Goal: Information Seeking & Learning: Check status

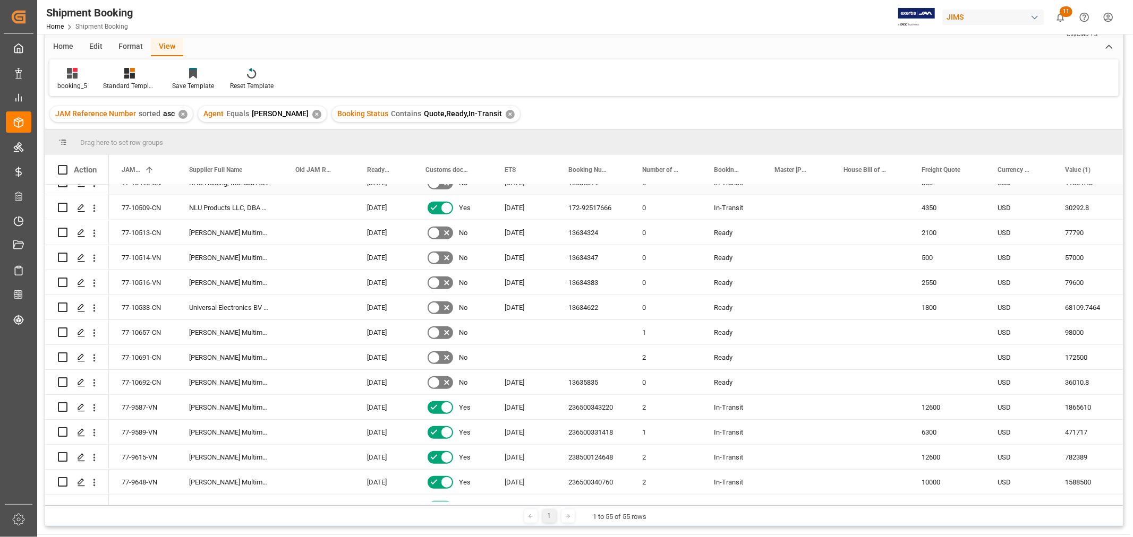
scroll to position [885, 0]
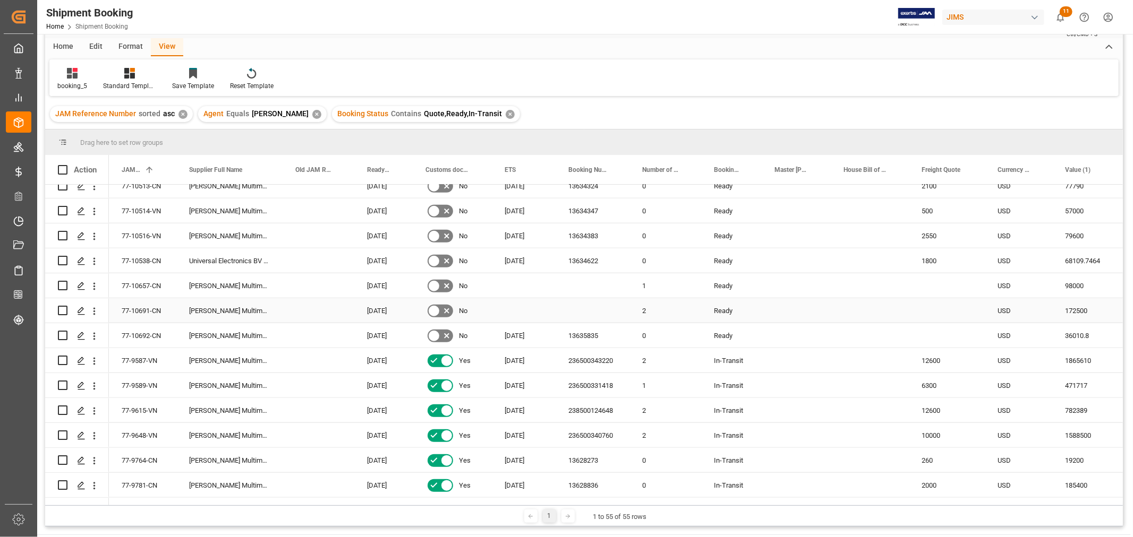
click at [587, 310] on div "Press SPACE to select this row." at bounding box center [592, 310] width 74 height 24
click at [587, 311] on div "Press SPACE to select this row." at bounding box center [592, 310] width 74 height 24
click at [587, 311] on input "Press SPACE to select this row." at bounding box center [592, 317] width 57 height 20
paste input "=UNIQUE(FILTER(E:E,COUNTIF(E:E,E:E)>1))"
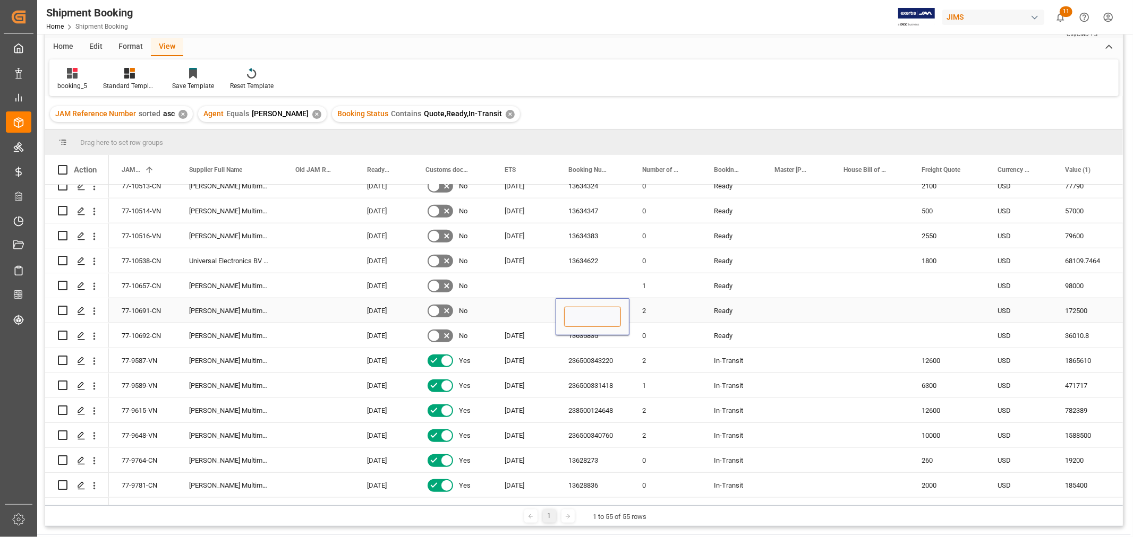
type input "=UNIQUE(FILTER(E:E,COUNTIF(E:E,E:E)>1))"
click at [575, 315] on input "Press SPACE to select this row." at bounding box center [592, 317] width 57 height 20
paste input "149506528227"
type input "149506528227"
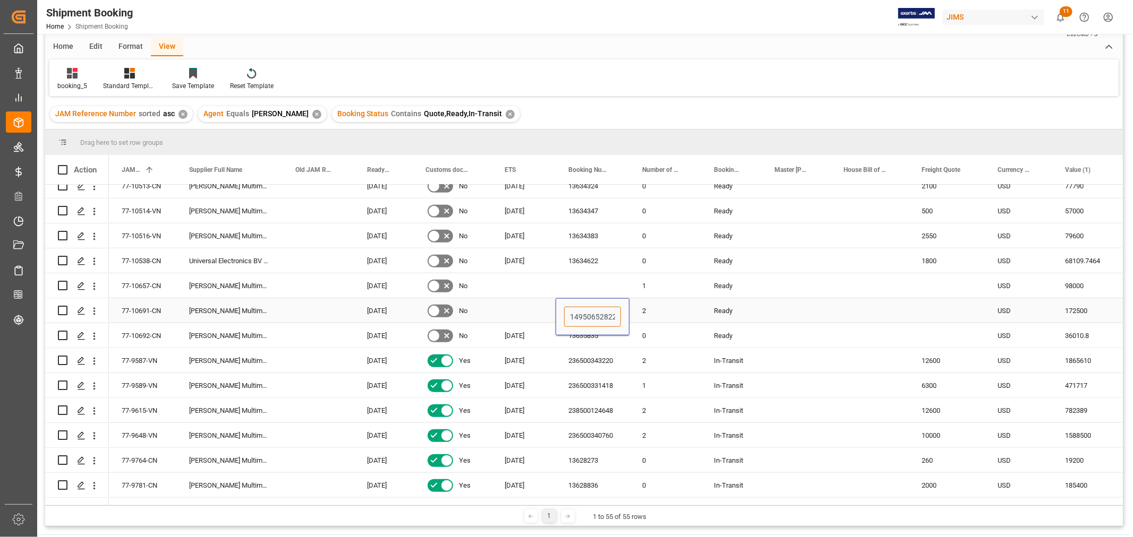
scroll to position [0, 5]
click at [686, 309] on div "2" at bounding box center [665, 310] width 72 height 24
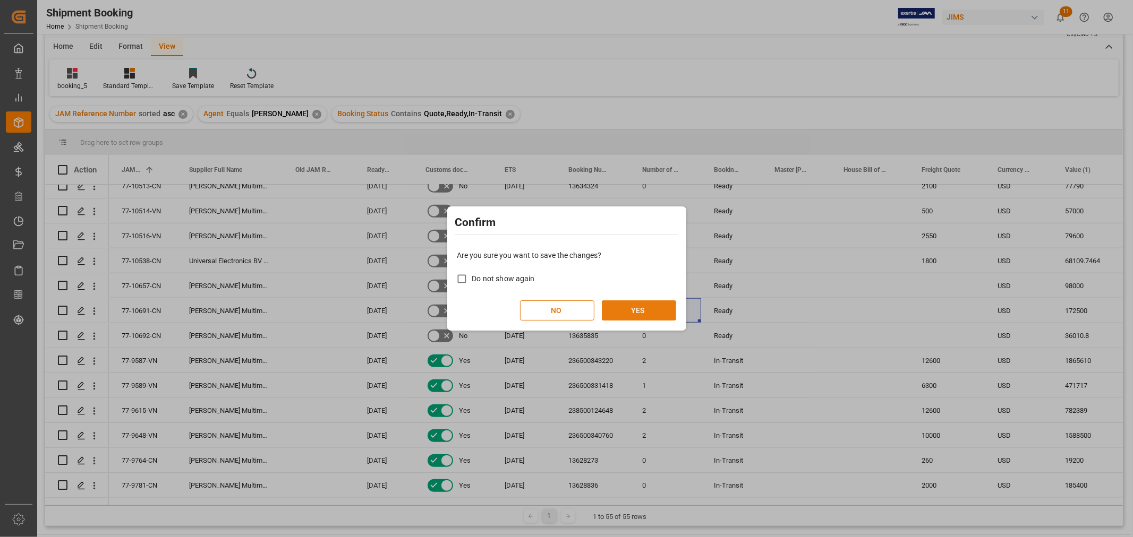
click at [617, 312] on button "YES" at bounding box center [639, 311] width 74 height 20
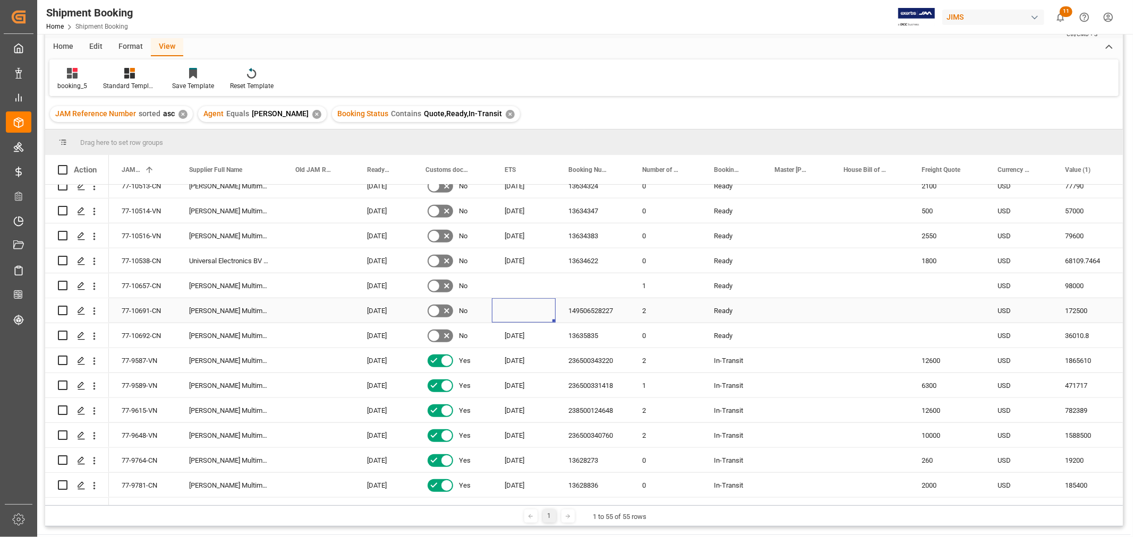
click at [513, 311] on div "Press SPACE to select this row." at bounding box center [524, 310] width 64 height 24
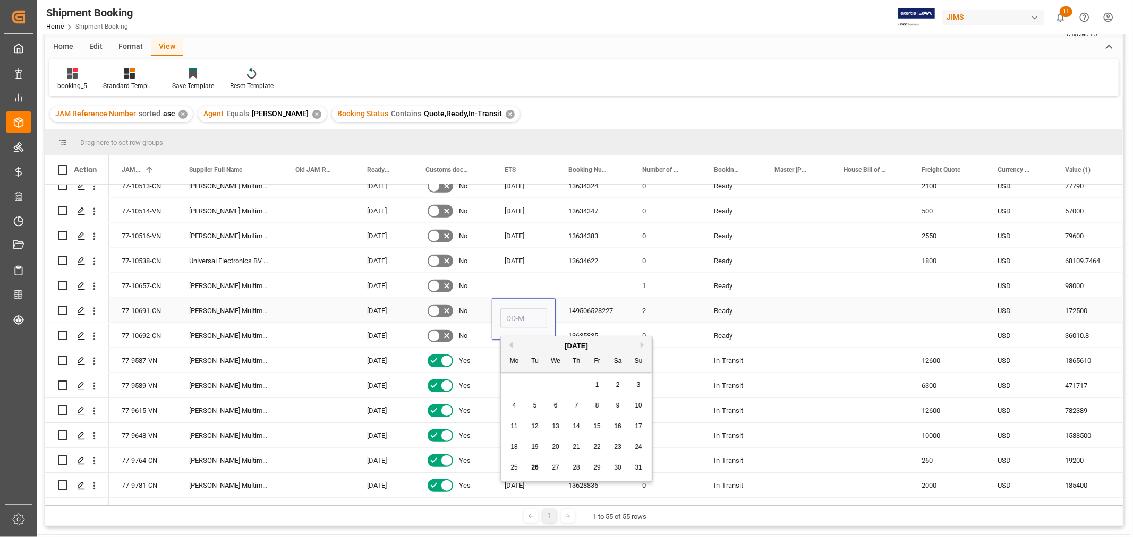
click at [513, 311] on input "Press SPACE to select this row." at bounding box center [523, 319] width 47 height 20
type input "14-09-2025"
click at [604, 307] on div "149506528227" at bounding box center [592, 310] width 74 height 24
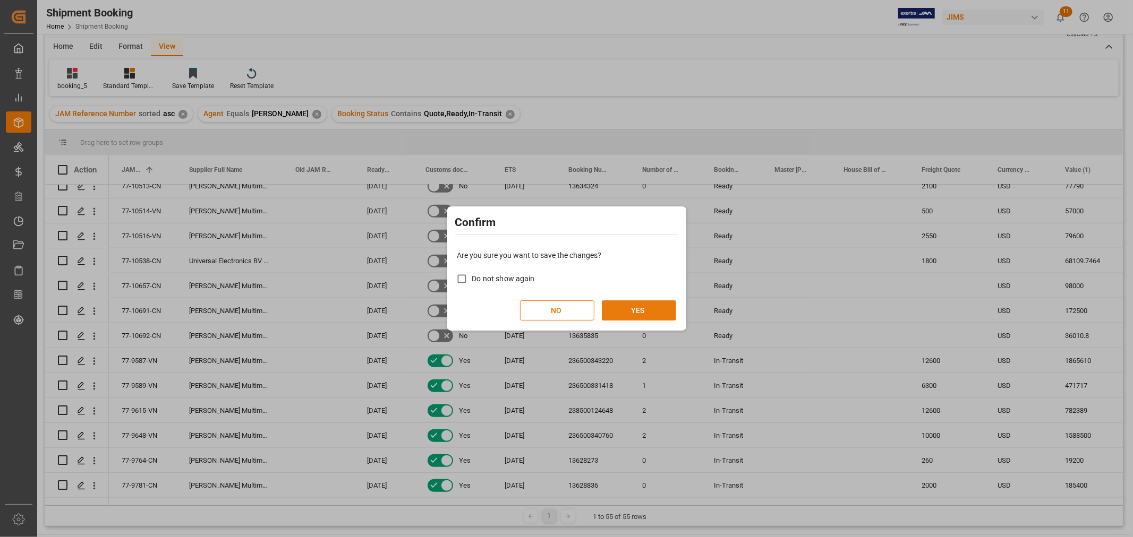
click at [623, 311] on button "YES" at bounding box center [639, 311] width 74 height 20
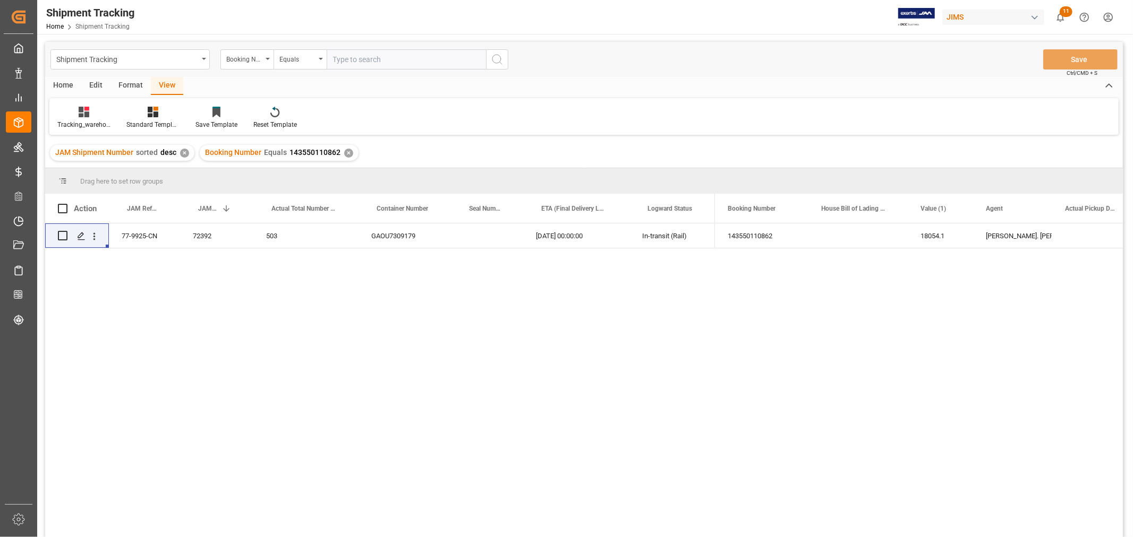
click at [344, 150] on div "✕" at bounding box center [348, 153] width 9 height 9
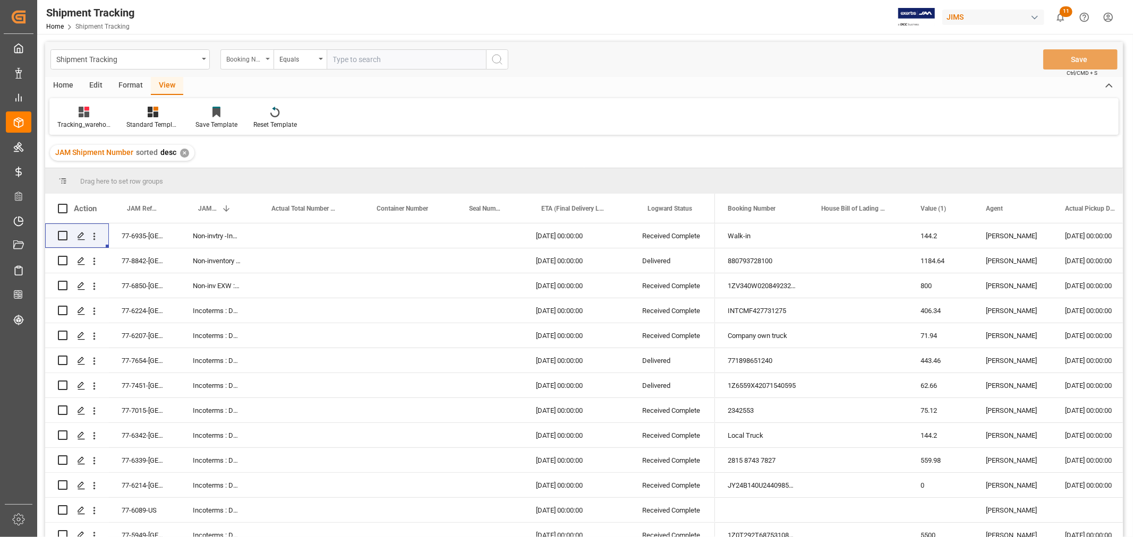
click at [259, 56] on div "Booking Number" at bounding box center [244, 58] width 36 height 12
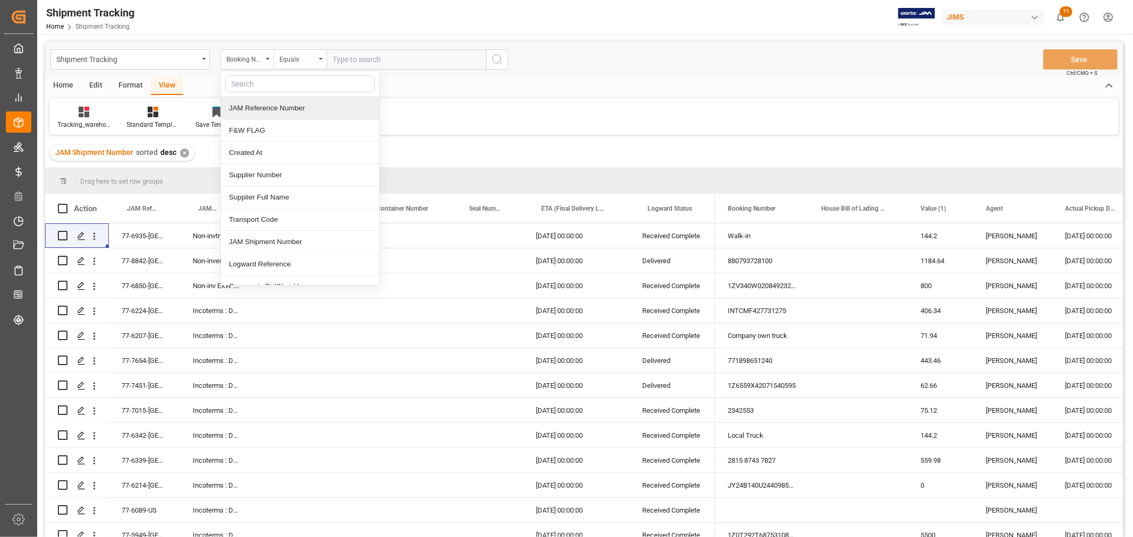
click at [250, 109] on div "JAM Reference Number" at bounding box center [300, 108] width 158 height 22
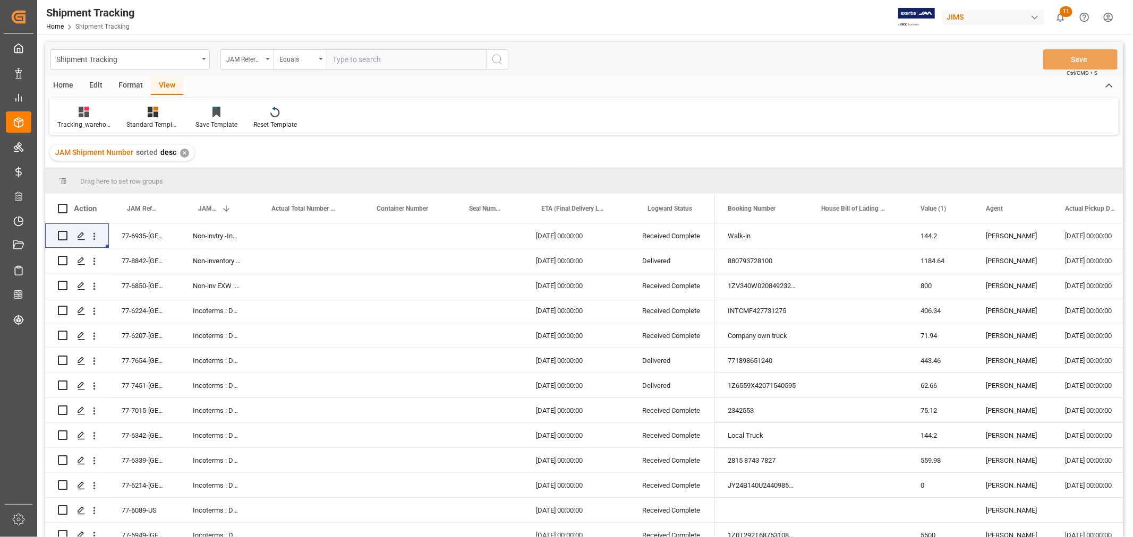
click at [344, 60] on input "text" at bounding box center [406, 59] width 159 height 20
type input "77-10691-cn"
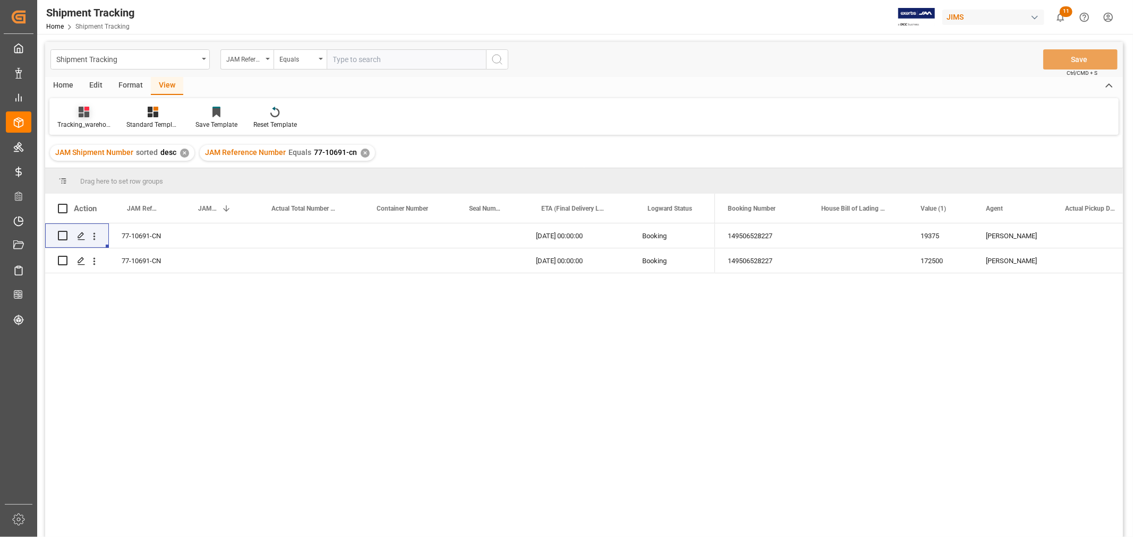
click at [80, 120] on div "Tracking_warehouse 1" at bounding box center [83, 125] width 53 height 10
click at [114, 182] on div "Huixin's tracking all # _5" at bounding box center [112, 179] width 93 height 11
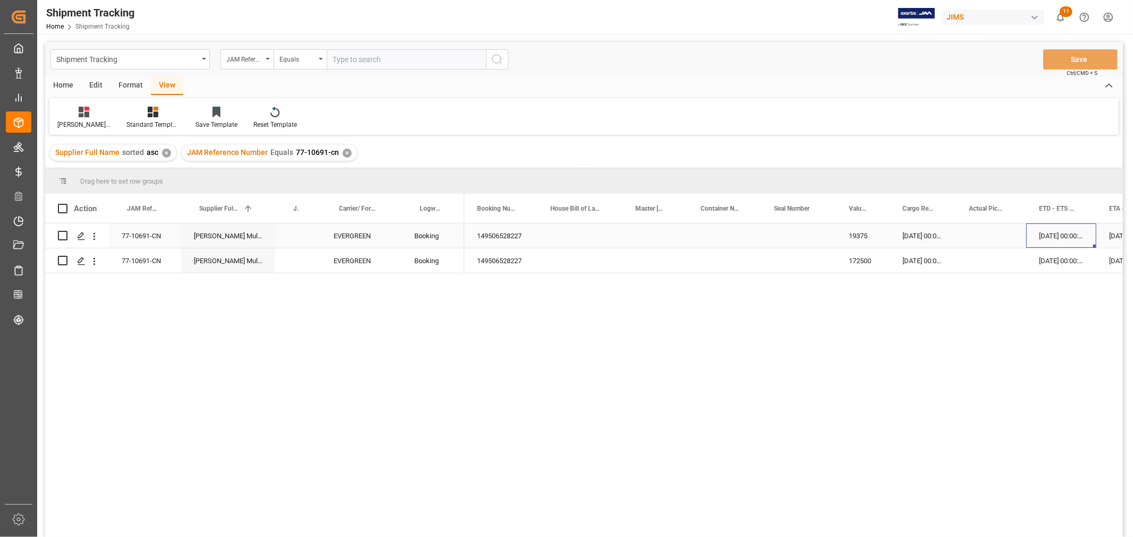
click at [1071, 239] on div "17-09-2025 00:00:00" at bounding box center [1061, 236] width 70 height 24
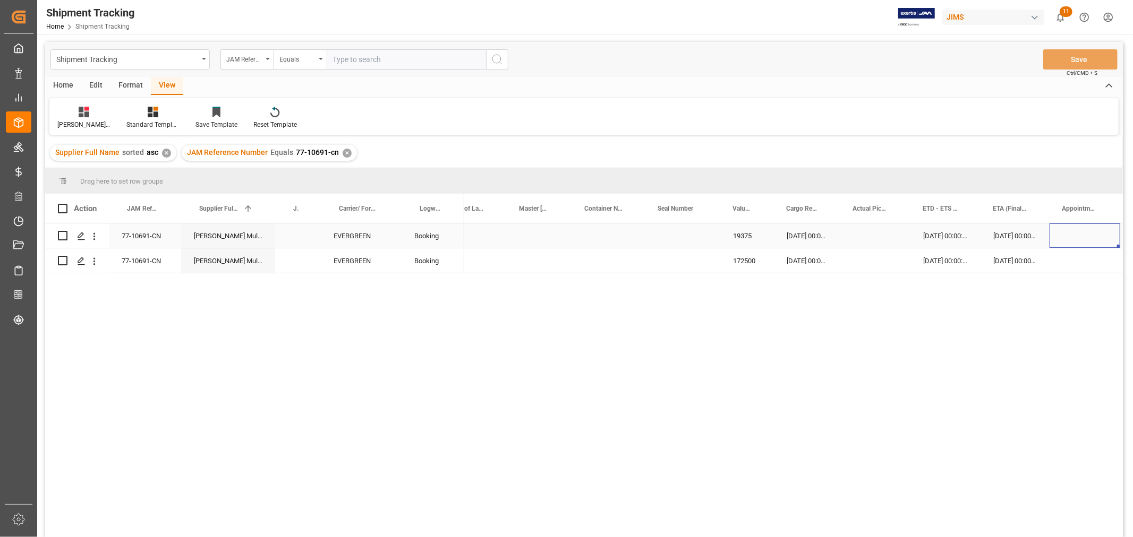
scroll to position [0, 195]
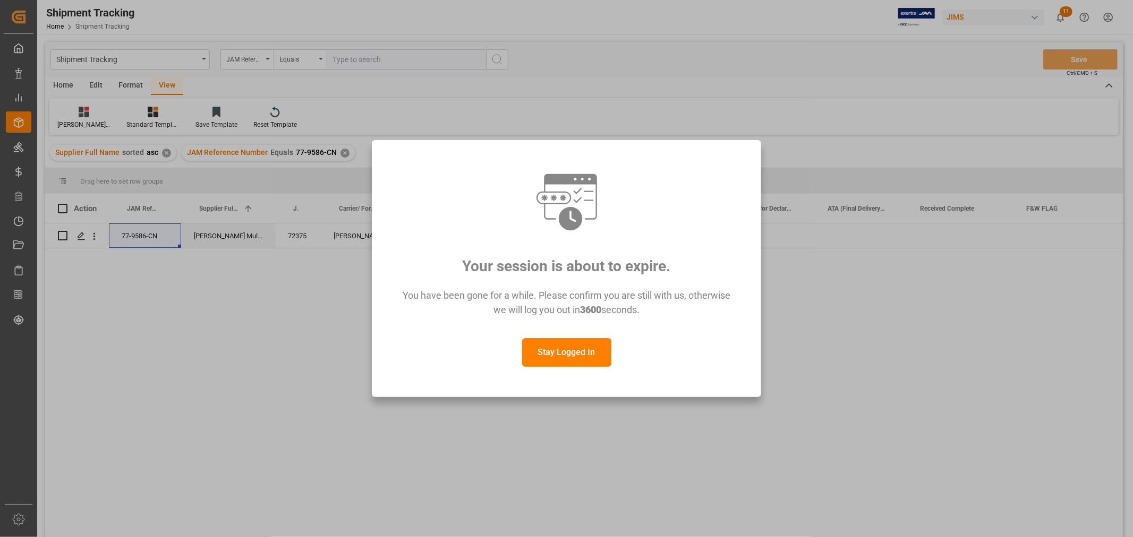
scroll to position [0, 945]
click at [565, 353] on button "Stay Logged In" at bounding box center [566, 352] width 89 height 29
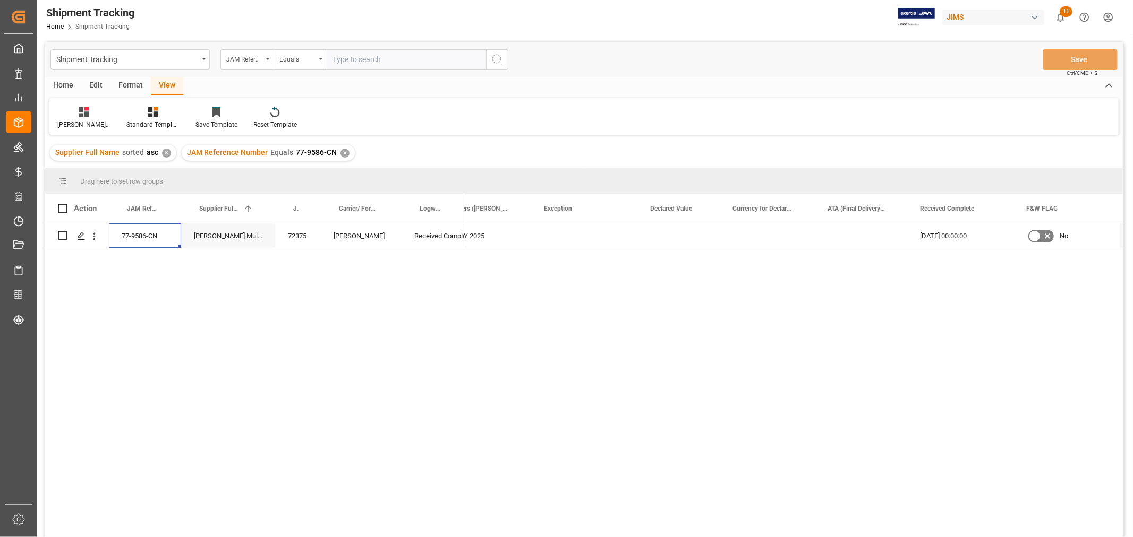
click at [341, 147] on div "JAM Reference Number Equals 77-9586-CN ✕" at bounding box center [268, 153] width 173 height 16
click at [340, 149] on div "✕" at bounding box center [344, 153] width 9 height 9
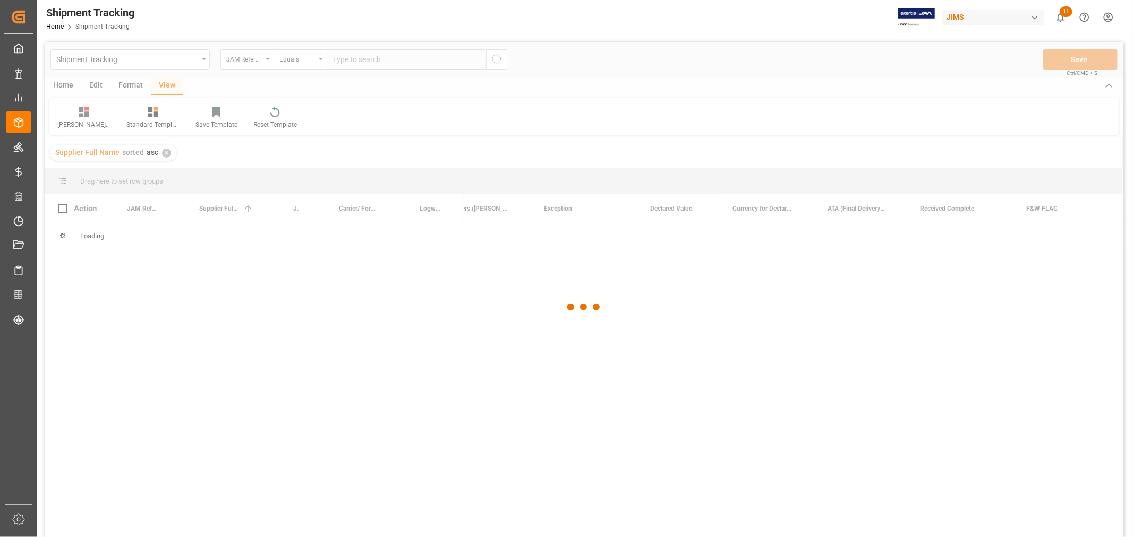
click at [362, 58] on div at bounding box center [584, 307] width 1078 height 531
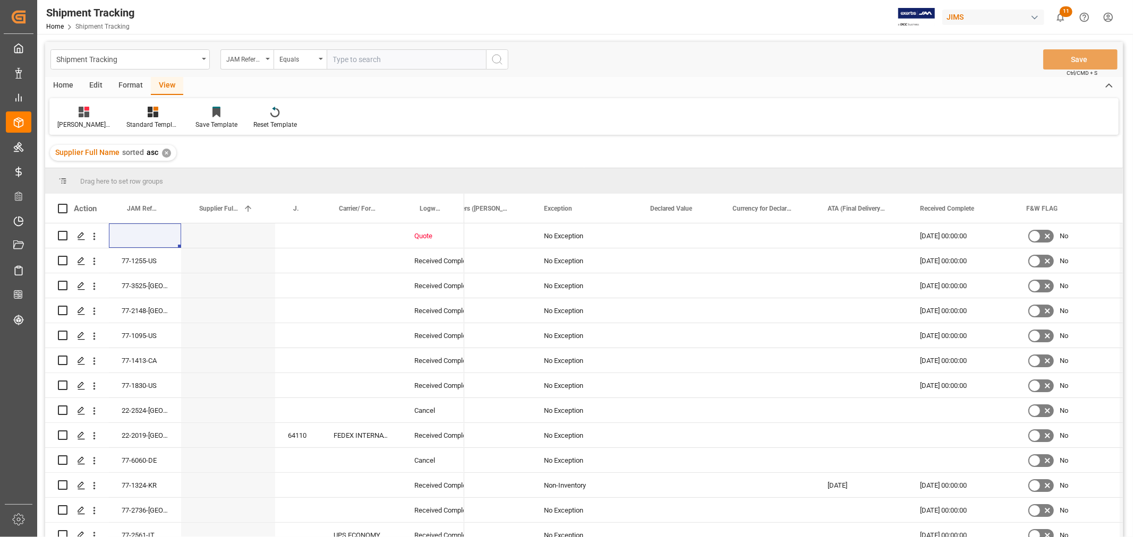
click at [361, 60] on input "text" at bounding box center [406, 59] width 159 height 20
paste input "77-10677-CN"
type input "77-10677-CN"
click at [500, 60] on icon "search button" at bounding box center [497, 59] width 13 height 13
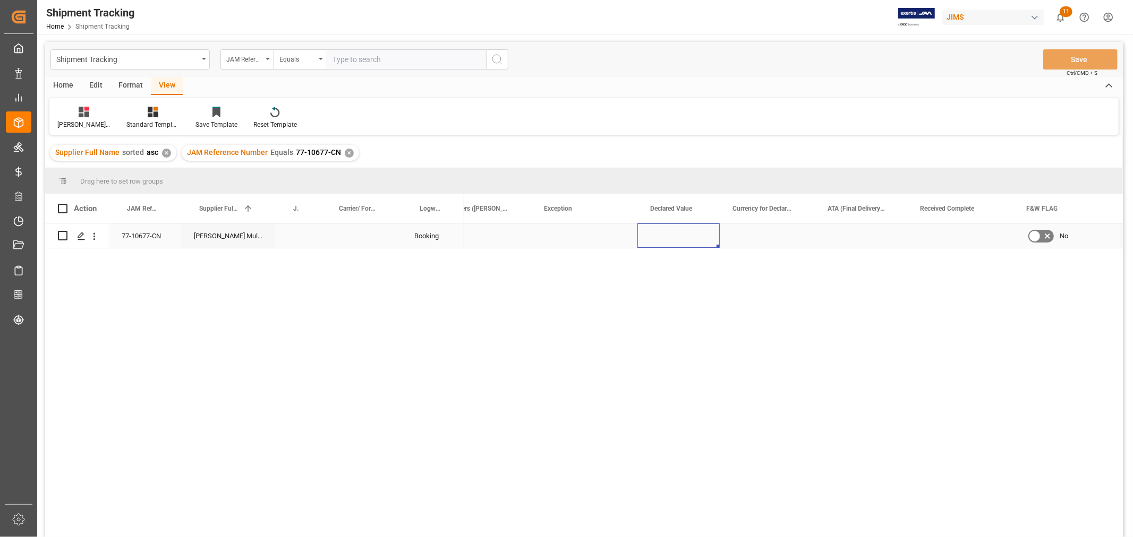
click at [674, 245] on div "Press SPACE to select this row." at bounding box center [678, 236] width 82 height 24
click at [81, 121] on div "Huixin's tracking all_sample" at bounding box center [83, 125] width 53 height 10
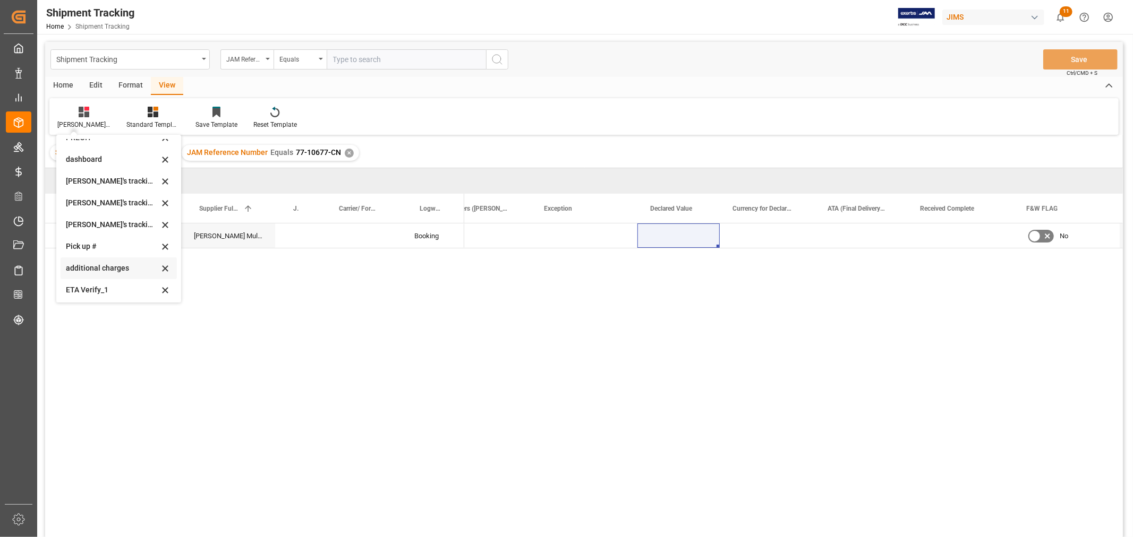
scroll to position [210, 0]
click at [112, 176] on div "Huixin's tracking all # _5" at bounding box center [112, 179] width 93 height 11
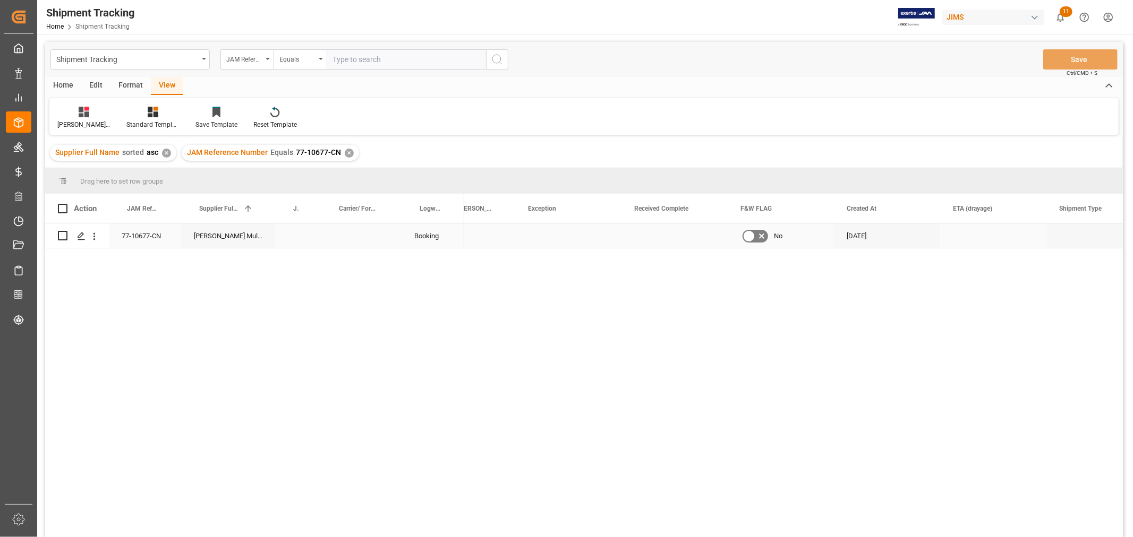
click at [611, 237] on div "Press SPACE to select this row." at bounding box center [568, 236] width 106 height 24
click at [688, 232] on div "Press SPACE to select this row." at bounding box center [689, 236] width 70 height 24
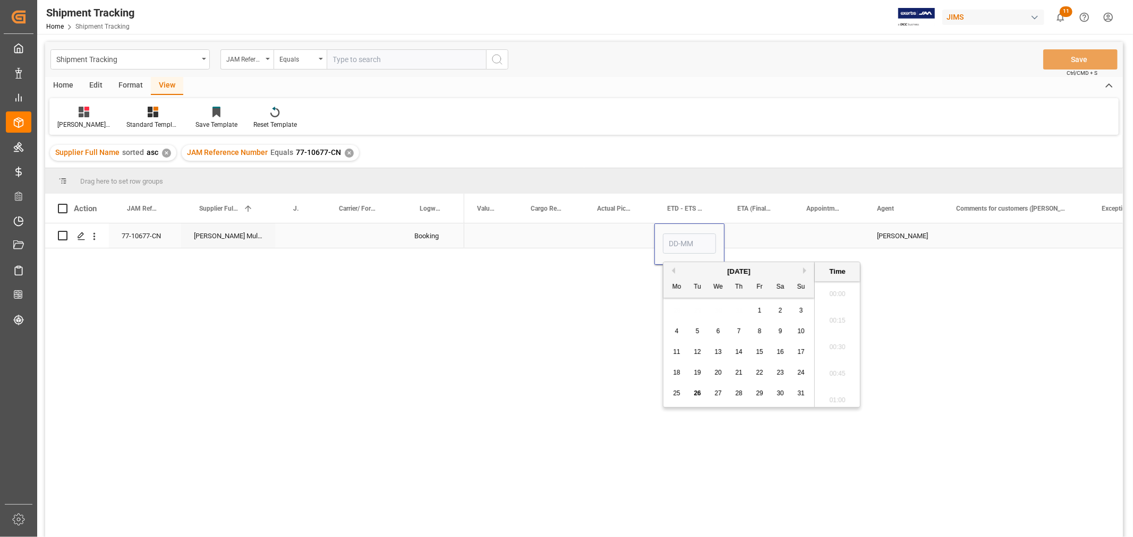
scroll to position [1118, 0]
type input "29-08-2025 00:00"
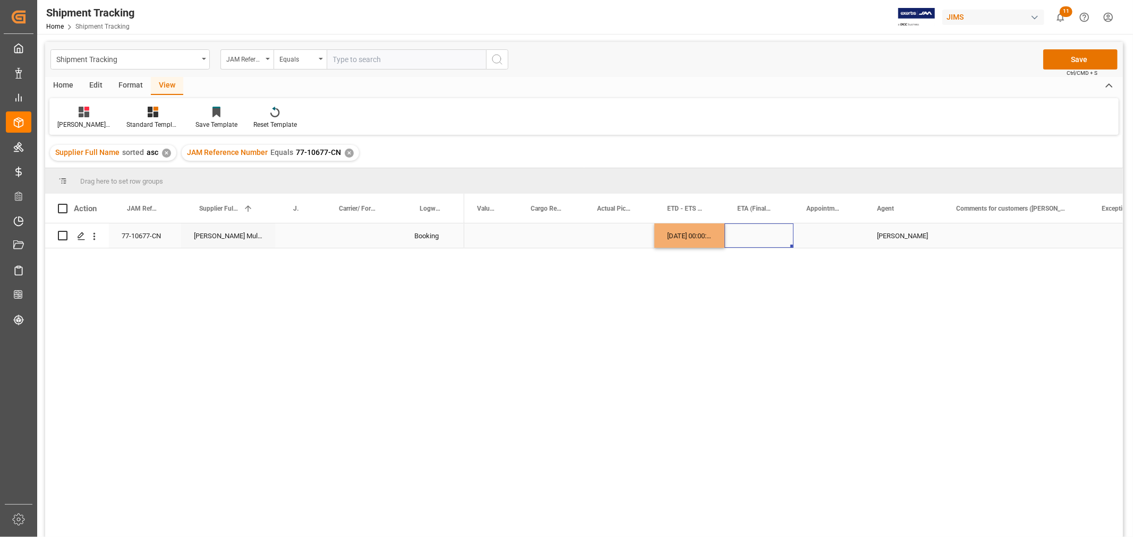
click at [745, 236] on div "Press SPACE to select this row." at bounding box center [758, 236] width 69 height 24
click at [745, 235] on div "Press SPACE to select this row." at bounding box center [758, 236] width 69 height 24
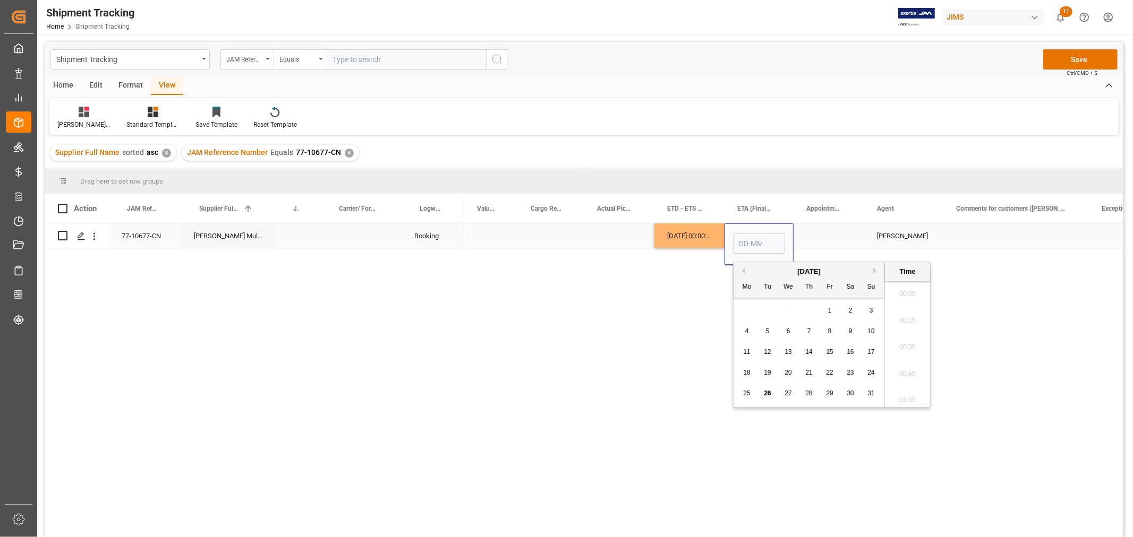
click at [745, 235] on input "Press SPACE to select this row." at bounding box center [759, 244] width 52 height 20
type input "03-10-2025 00:00"
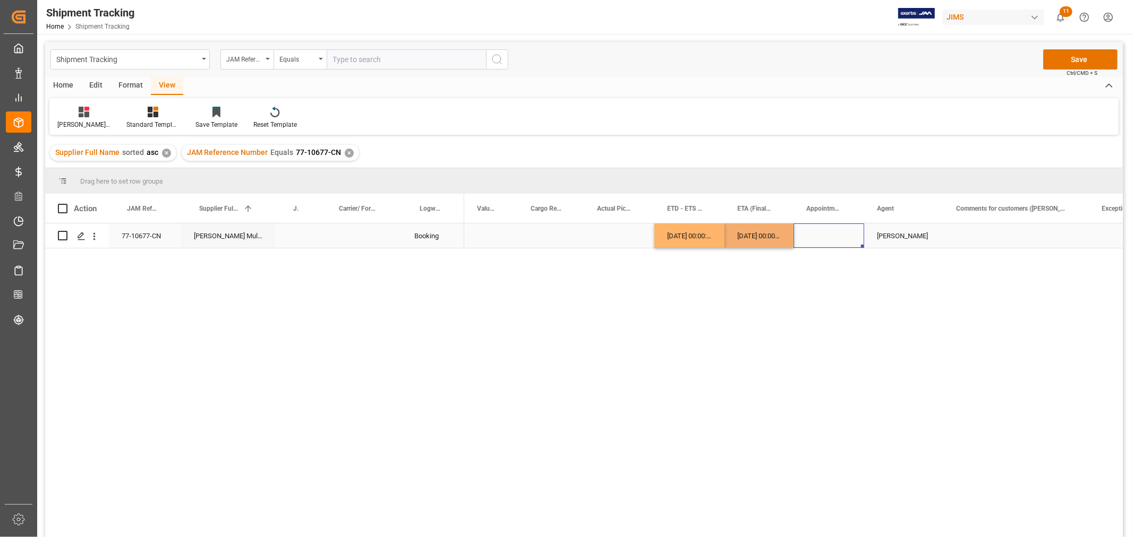
click at [828, 235] on div "Press SPACE to select this row." at bounding box center [828, 236] width 71 height 24
click at [1065, 62] on button "Save" at bounding box center [1080, 59] width 74 height 20
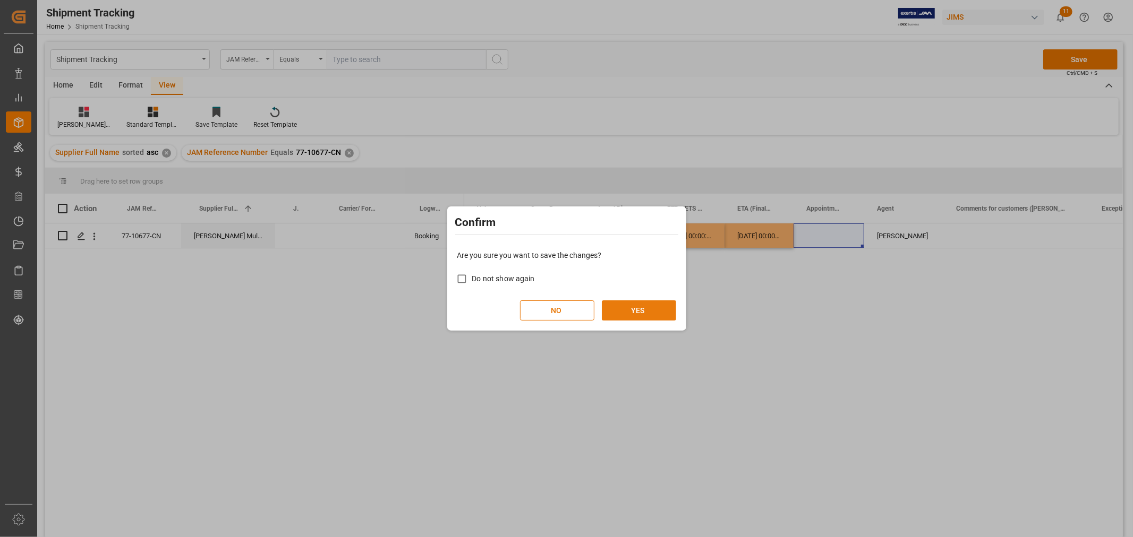
click at [625, 311] on button "YES" at bounding box center [639, 311] width 74 height 20
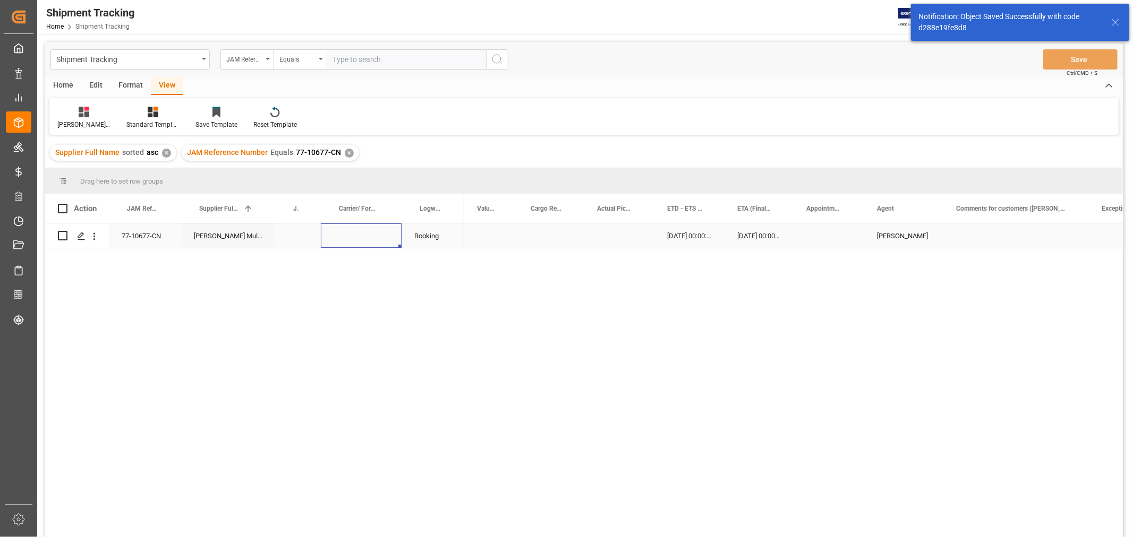
click at [374, 237] on div "Press SPACE to select this row." at bounding box center [361, 236] width 81 height 24
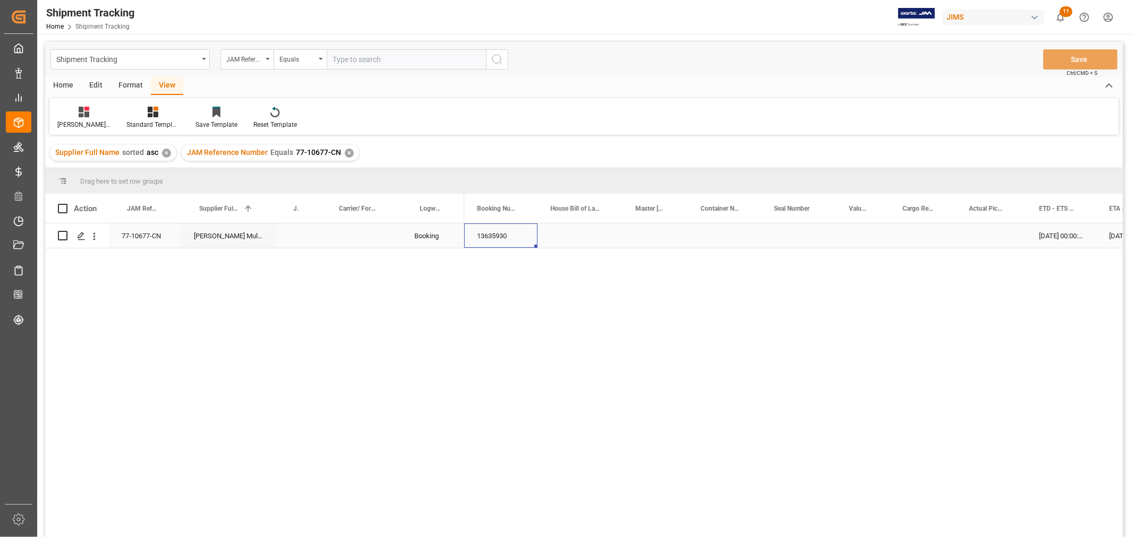
scroll to position [0, 0]
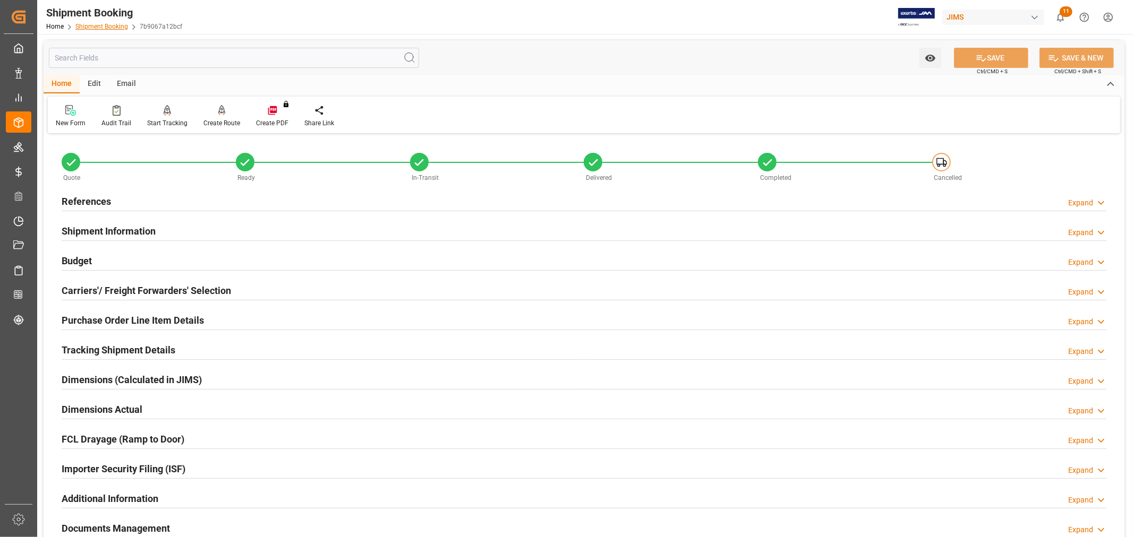
scroll to position [261, 0]
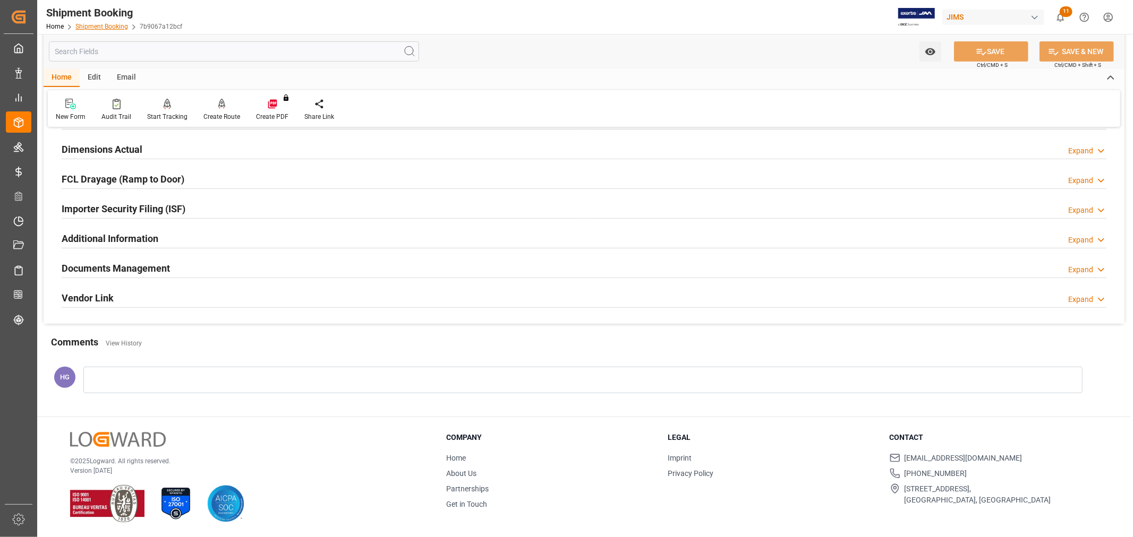
click at [108, 28] on link "Shipment Booking" at bounding box center [101, 26] width 53 height 7
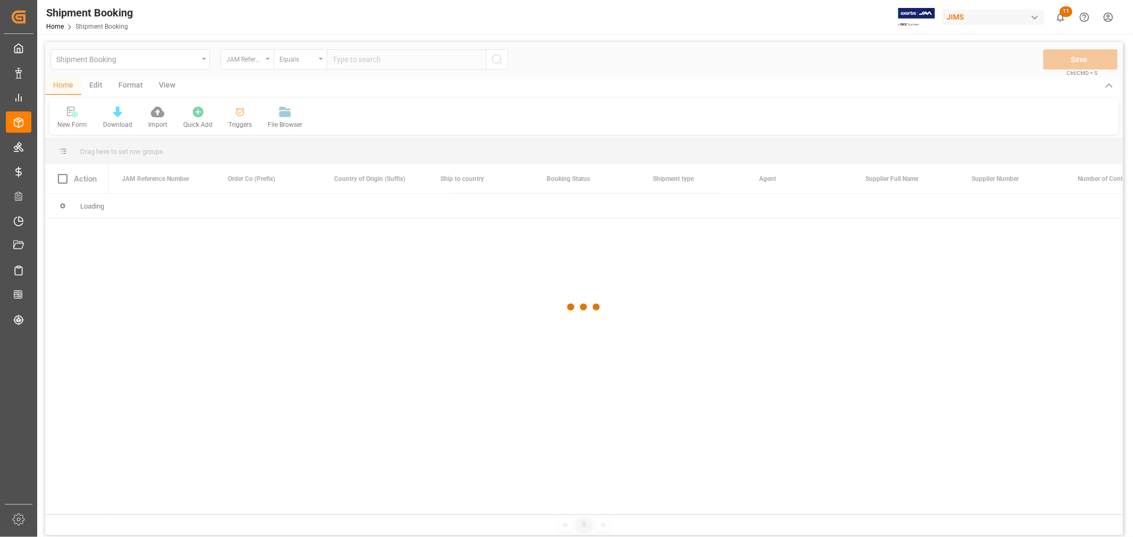
click at [367, 61] on div at bounding box center [584, 307] width 1078 height 531
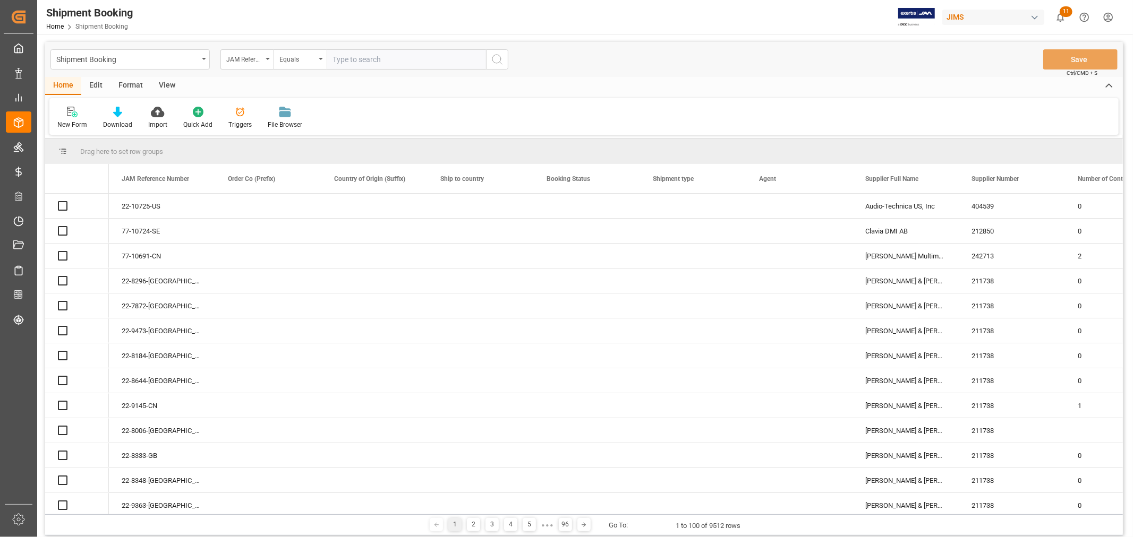
click at [364, 57] on input "text" at bounding box center [406, 59] width 159 height 20
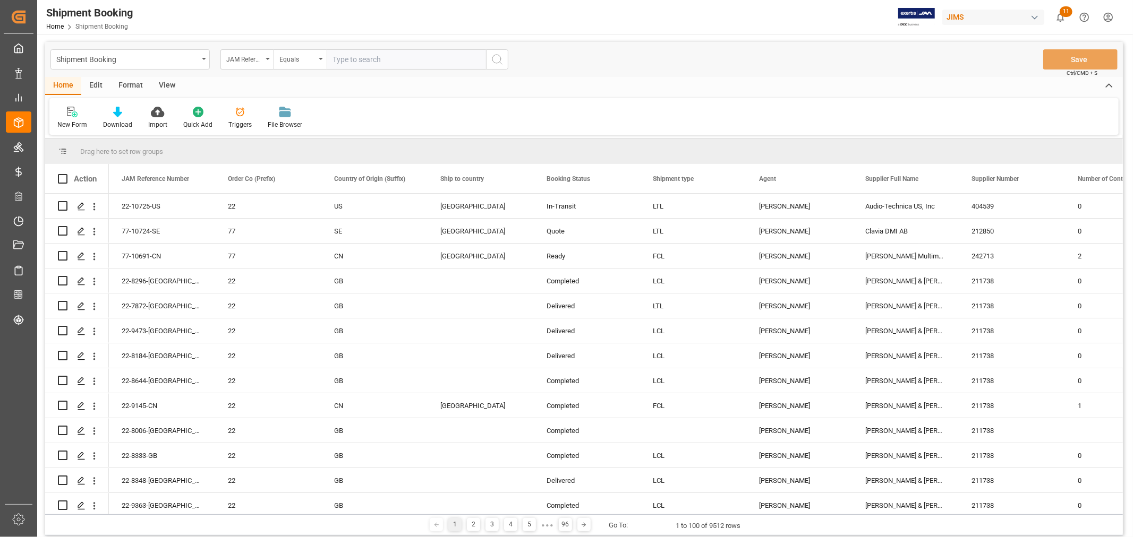
click at [364, 57] on input "text" at bounding box center [406, 59] width 159 height 20
paste input "77-10677-CN"
type input "77-10677-CN"
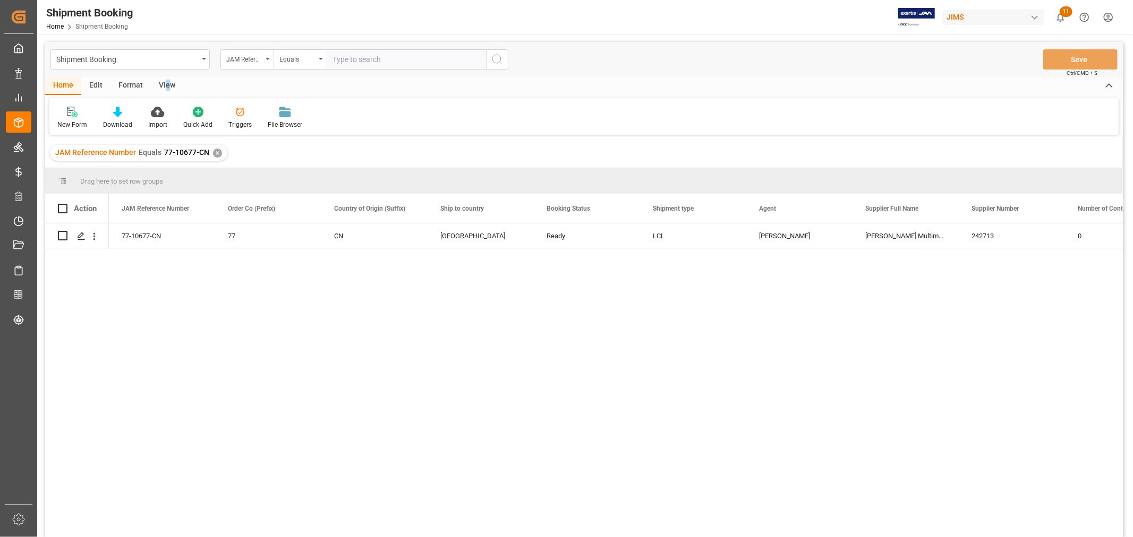
click at [167, 84] on div "View" at bounding box center [167, 86] width 32 height 18
click at [69, 121] on div "Default" at bounding box center [67, 125] width 21 height 10
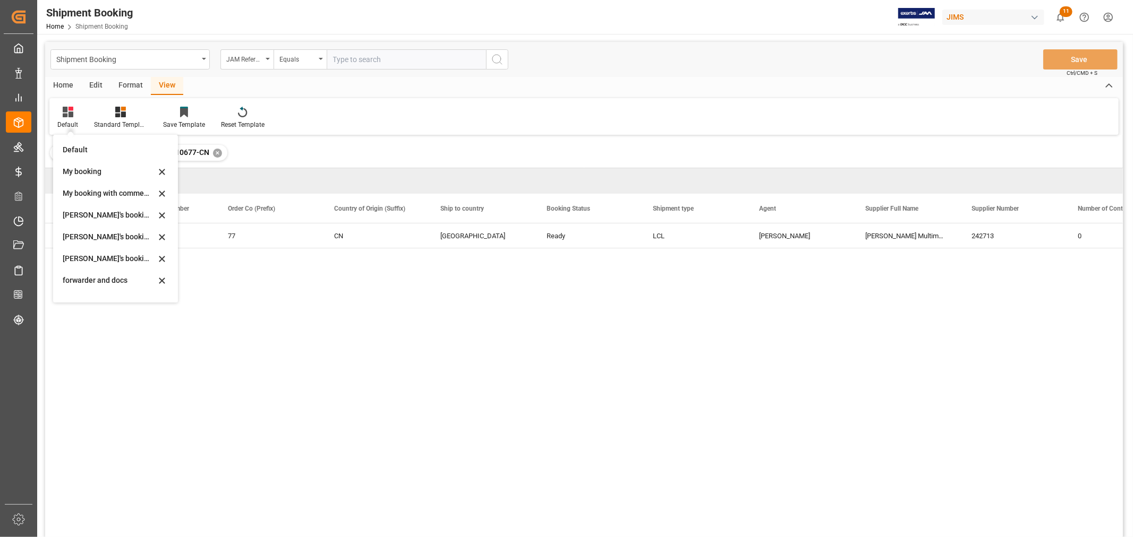
scroll to position [101, 0]
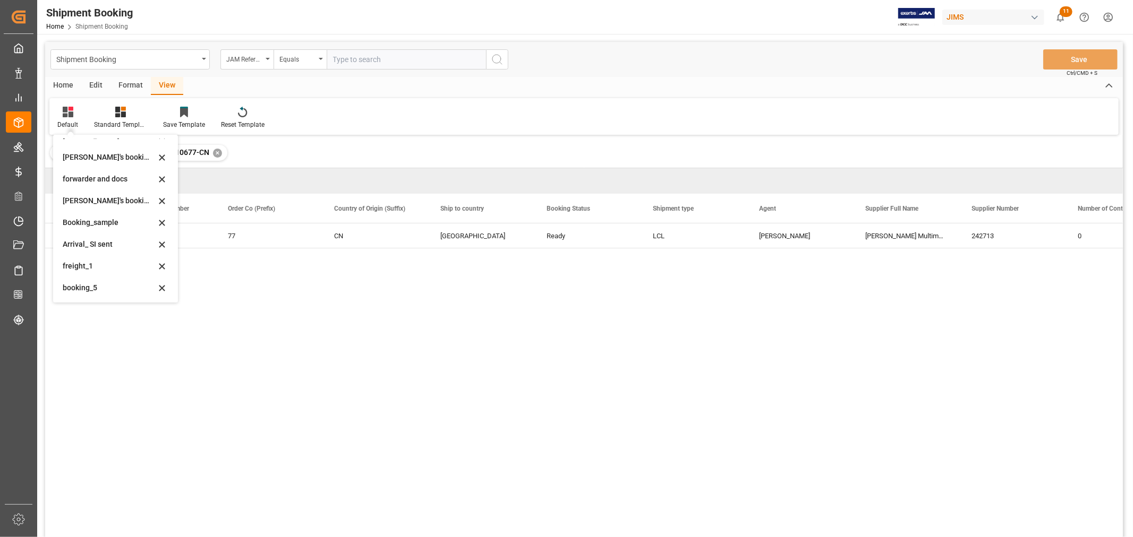
click at [88, 291] on div "booking_5" at bounding box center [109, 288] width 93 height 11
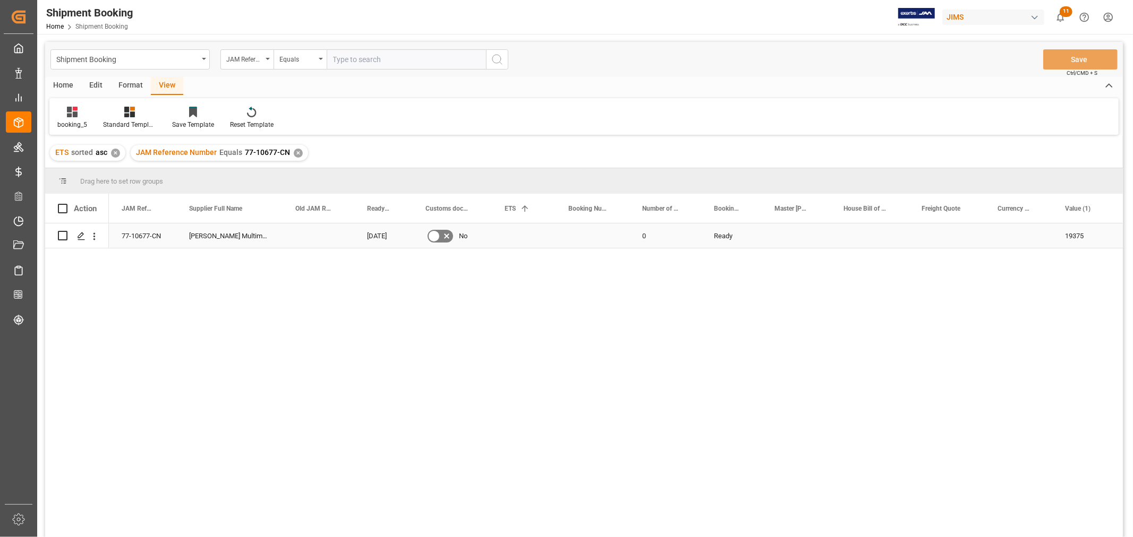
click at [588, 239] on div "Press SPACE to select this row." at bounding box center [592, 236] width 74 height 24
click at [583, 235] on div "Press SPACE to select this row." at bounding box center [592, 236] width 74 height 24
click at [584, 235] on div "Press SPACE to select this row." at bounding box center [592, 236] width 74 height 24
click at [586, 236] on input "Press SPACE to select this row." at bounding box center [592, 242] width 57 height 20
type input "13635930"
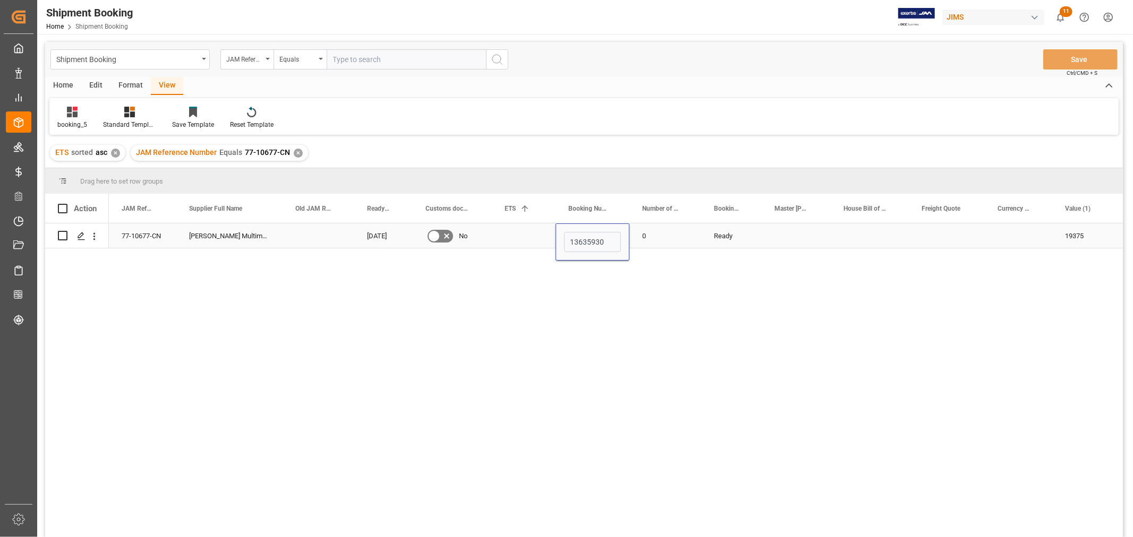
click at [673, 242] on div "0" at bounding box center [665, 236] width 72 height 24
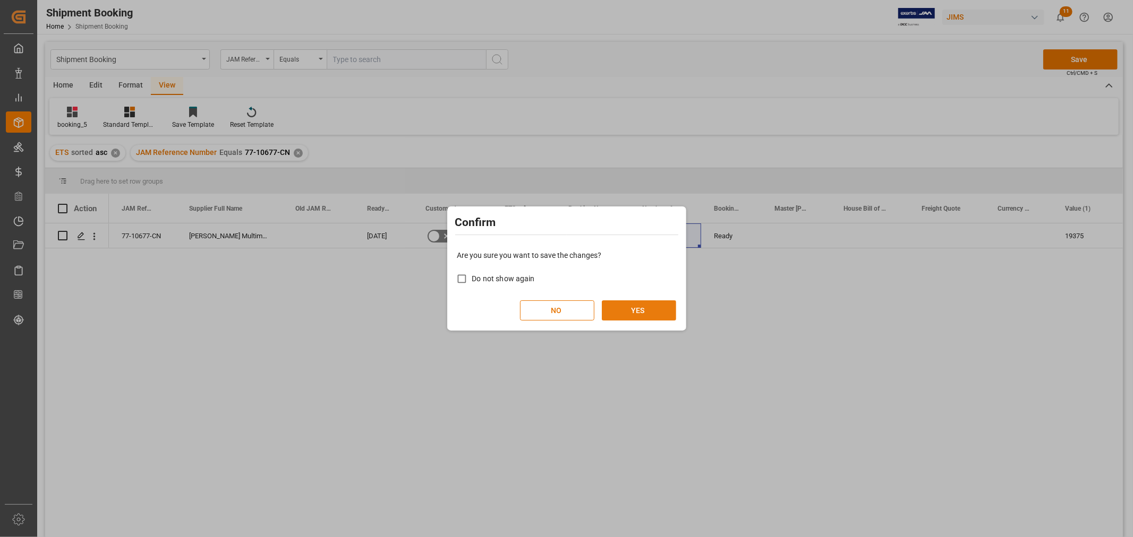
click at [630, 314] on button "YES" at bounding box center [639, 311] width 74 height 20
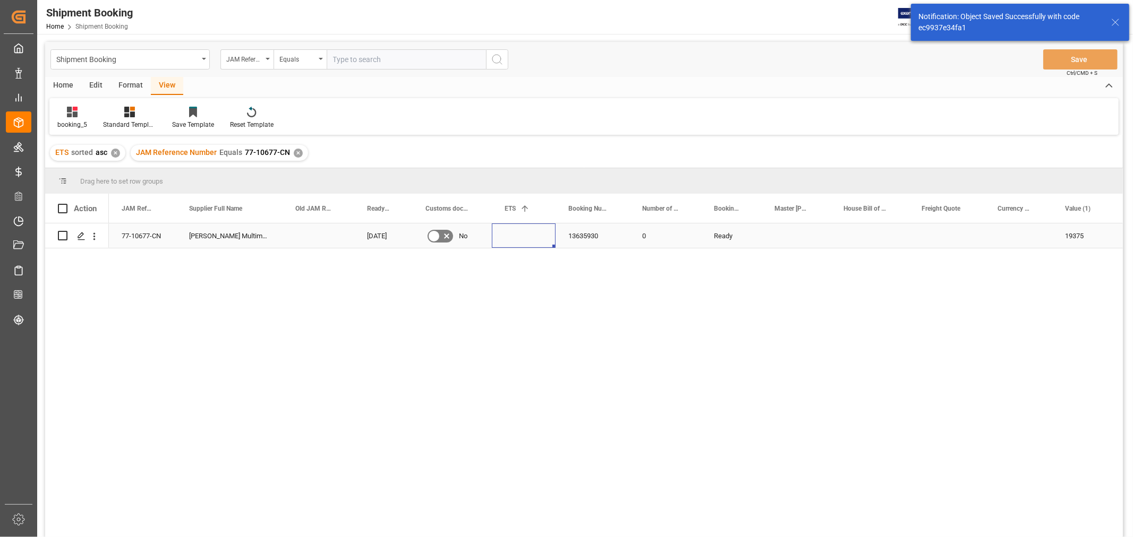
click at [516, 235] on div "Press SPACE to select this row." at bounding box center [524, 236] width 64 height 24
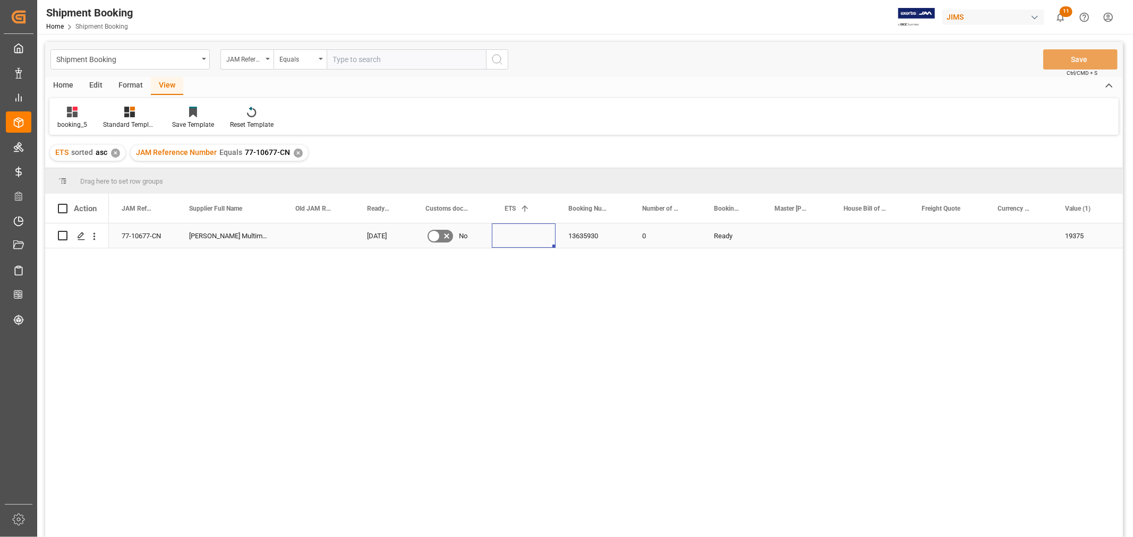
click at [525, 236] on div "Press SPACE to select this row." at bounding box center [524, 236] width 64 height 24
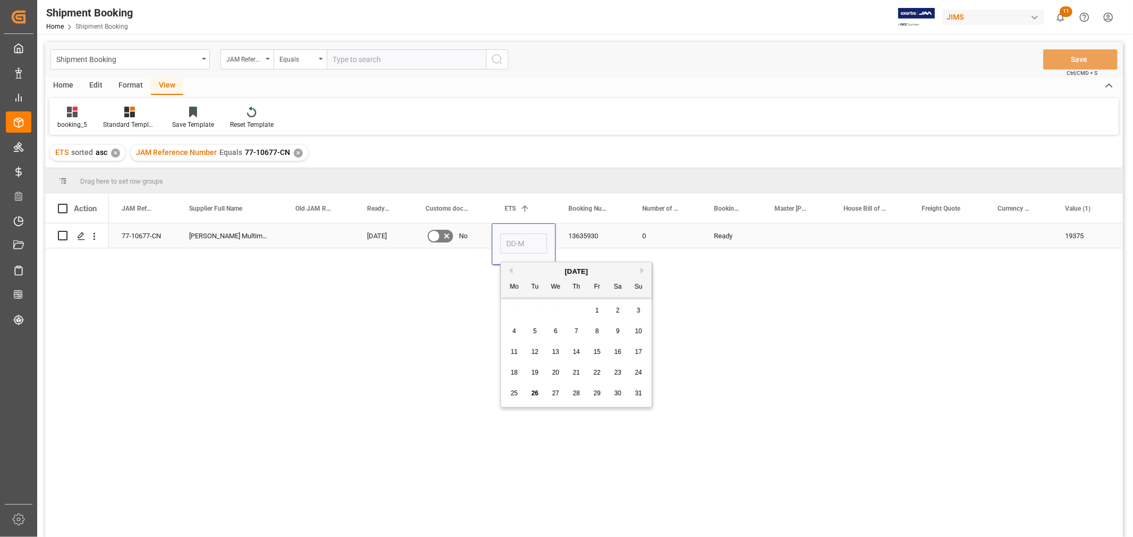
click at [519, 252] on input "Press SPACE to select this row." at bounding box center [523, 244] width 47 height 20
type input "29-08-2025"
click at [617, 232] on div "13635930" at bounding box center [592, 236] width 74 height 24
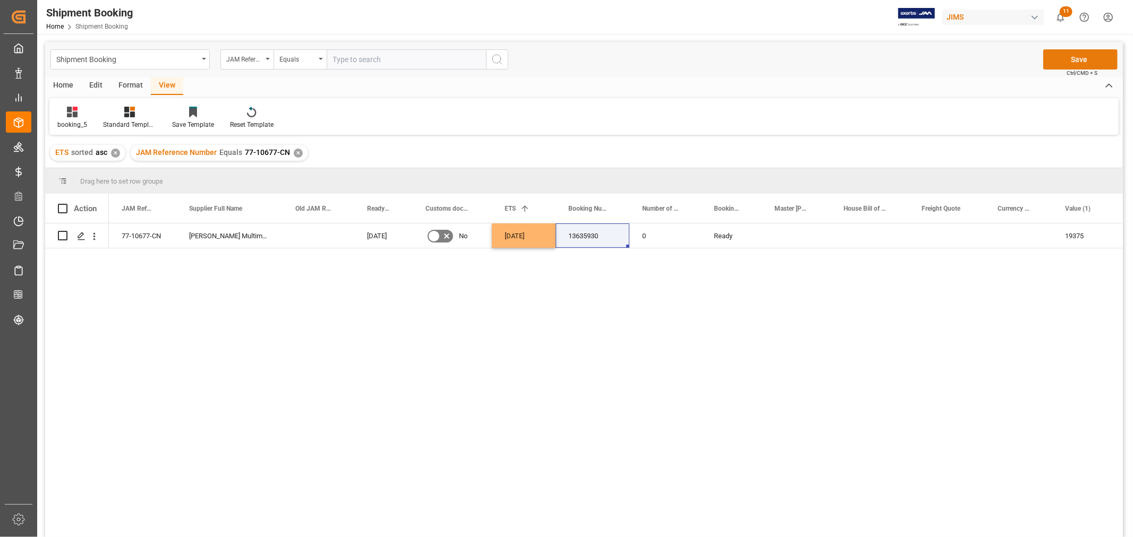
click at [1090, 55] on button "Save" at bounding box center [1080, 59] width 74 height 20
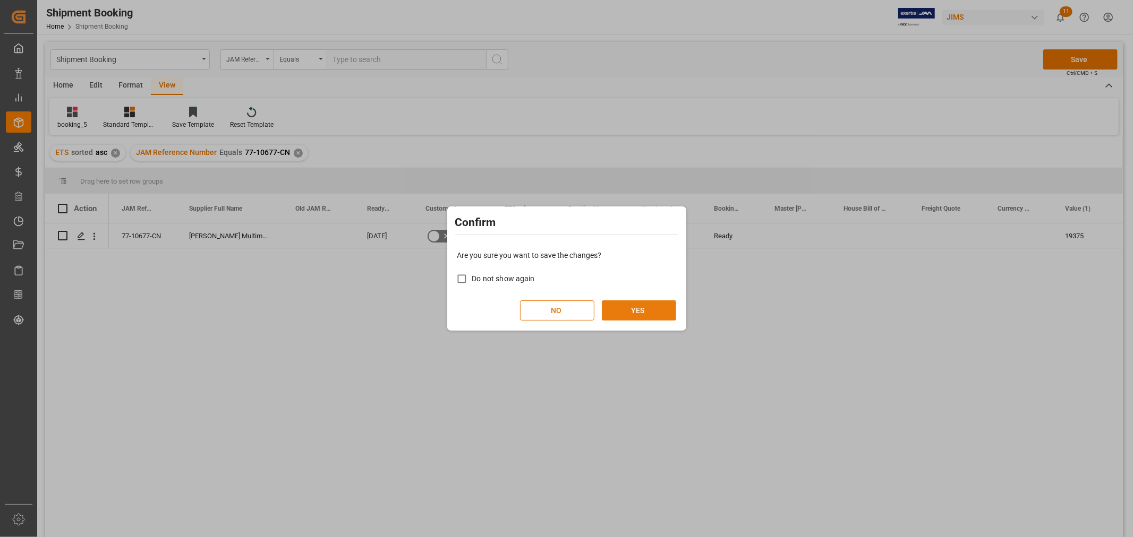
click at [629, 304] on button "YES" at bounding box center [639, 311] width 74 height 20
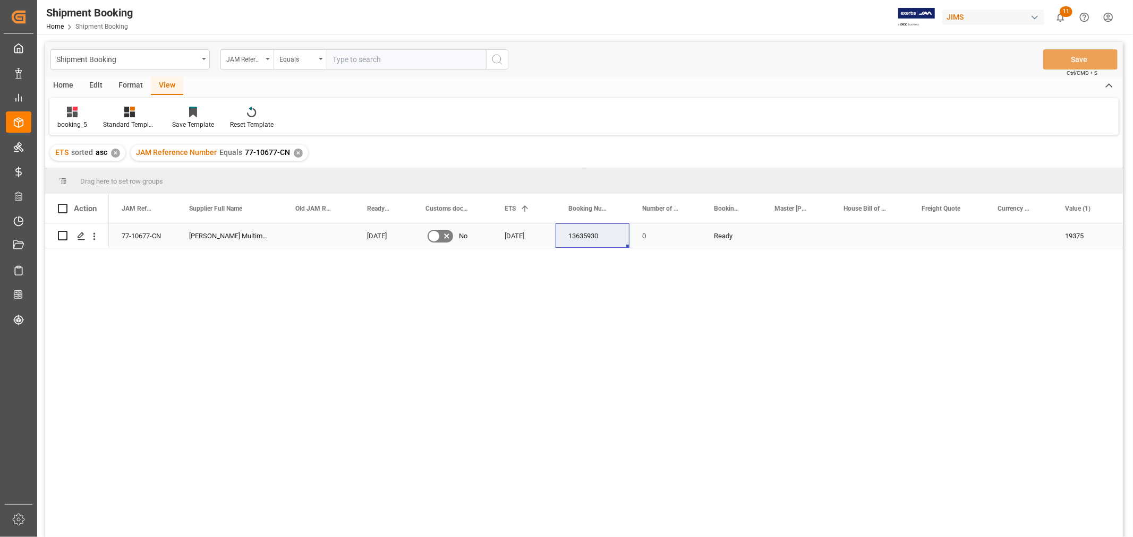
click at [139, 236] on div "77-10677-CN" at bounding box center [142, 236] width 67 height 24
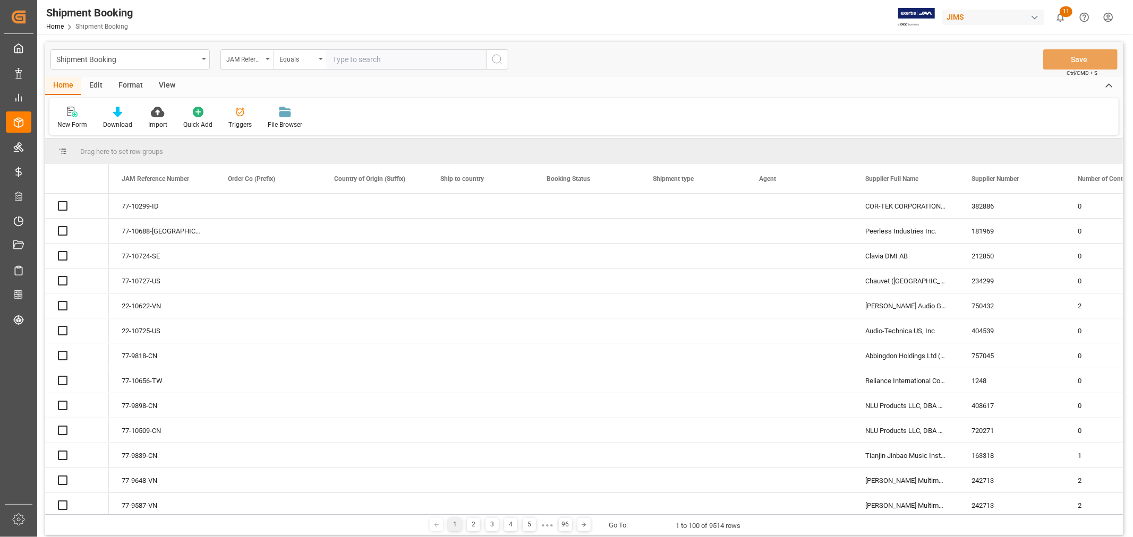
click at [403, 62] on input "text" at bounding box center [406, 59] width 159 height 20
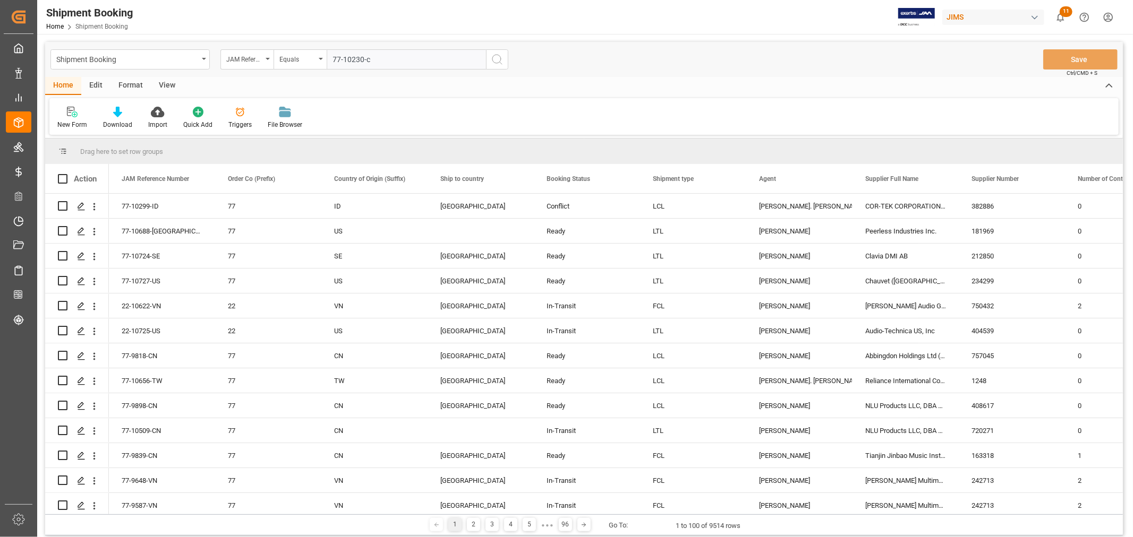
type input "77-10230-cn"
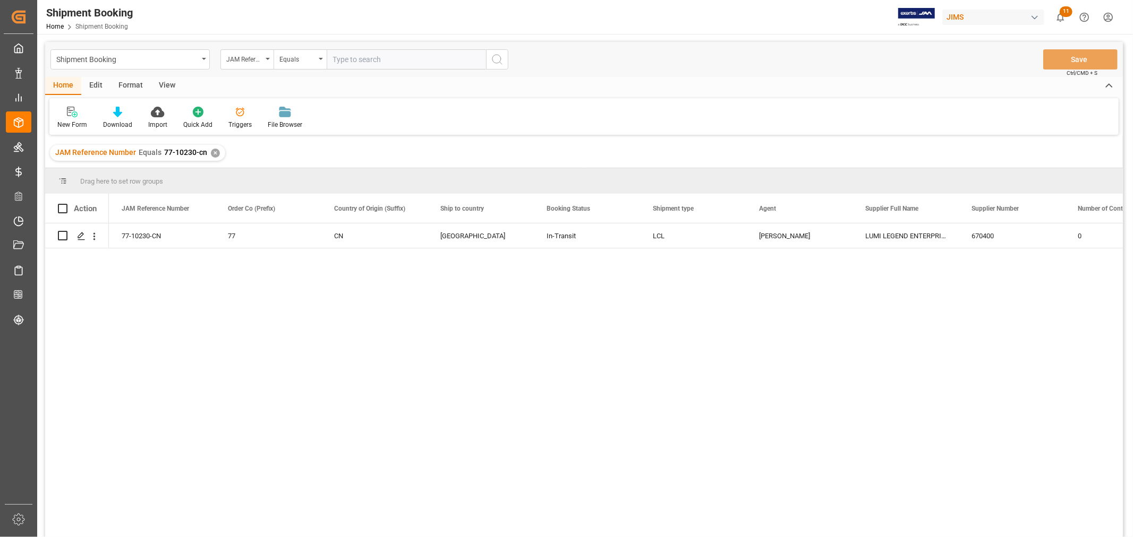
click at [164, 84] on div "View" at bounding box center [167, 86] width 32 height 18
click at [71, 125] on div "Default" at bounding box center [67, 125] width 21 height 10
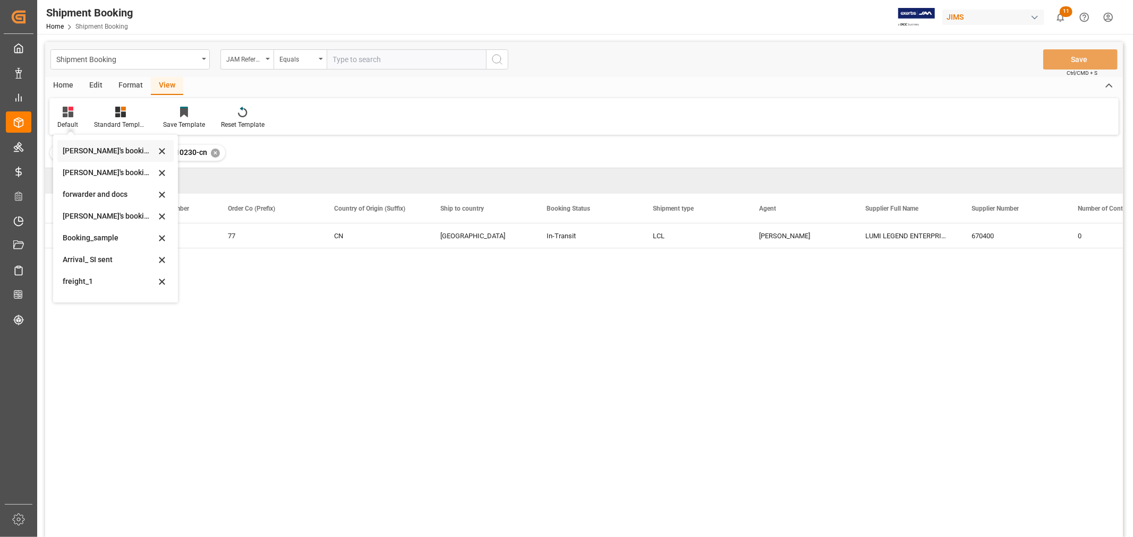
scroll to position [101, 0]
click at [89, 287] on div "booking_5" at bounding box center [109, 288] width 93 height 11
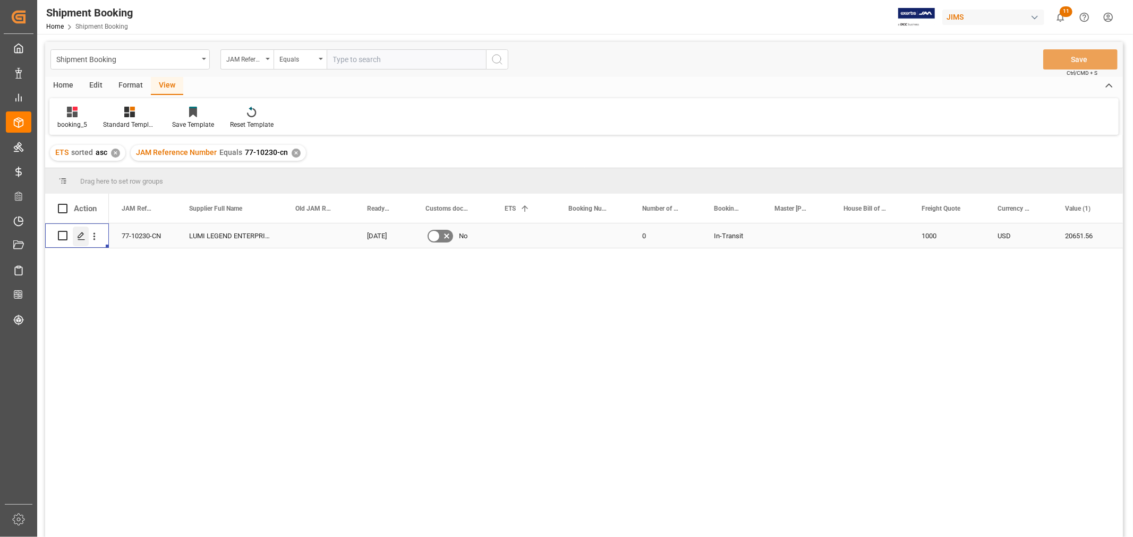
click at [74, 234] on div "Press SPACE to select this row." at bounding box center [81, 237] width 16 height 20
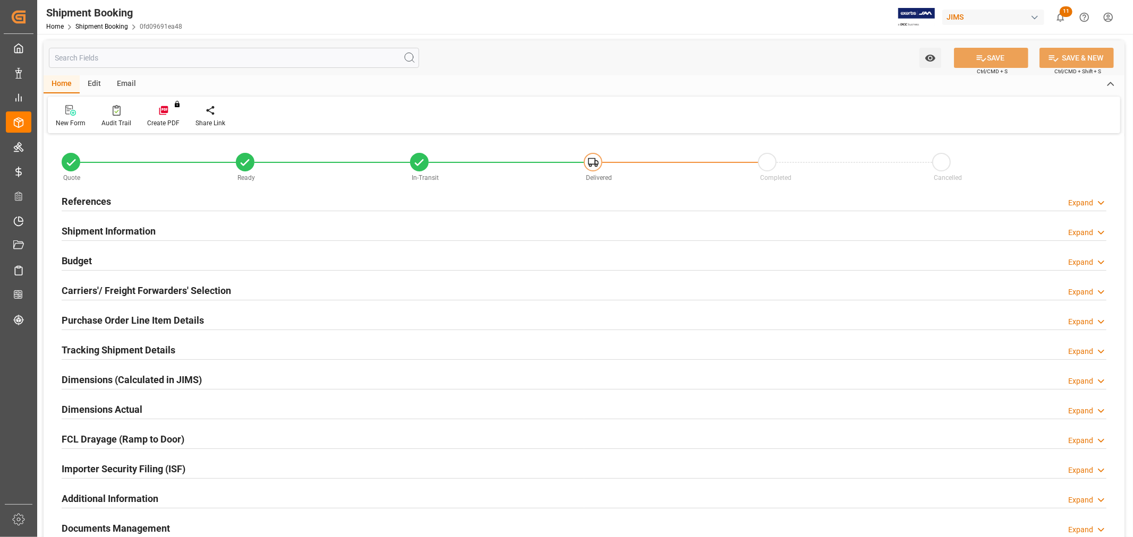
type input "11"
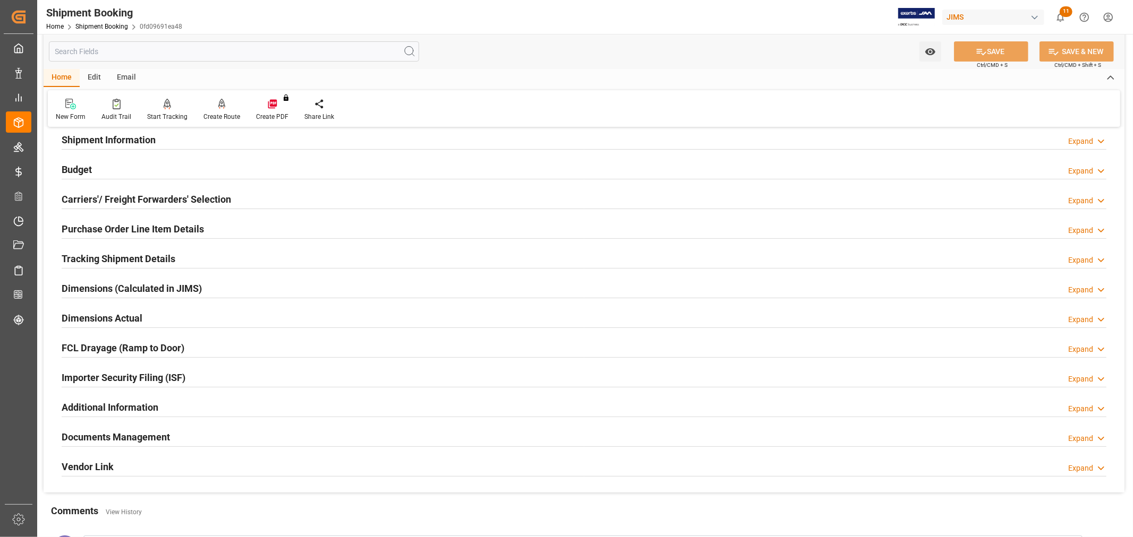
scroll to position [59, 0]
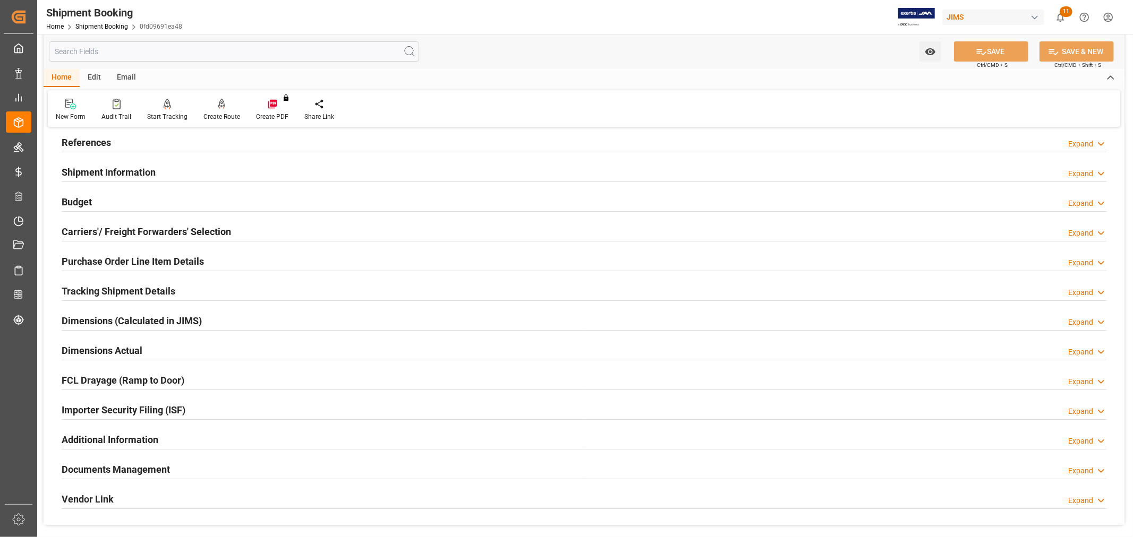
click at [107, 263] on h2 "Purchase Order Line Item Details" at bounding box center [133, 261] width 142 height 14
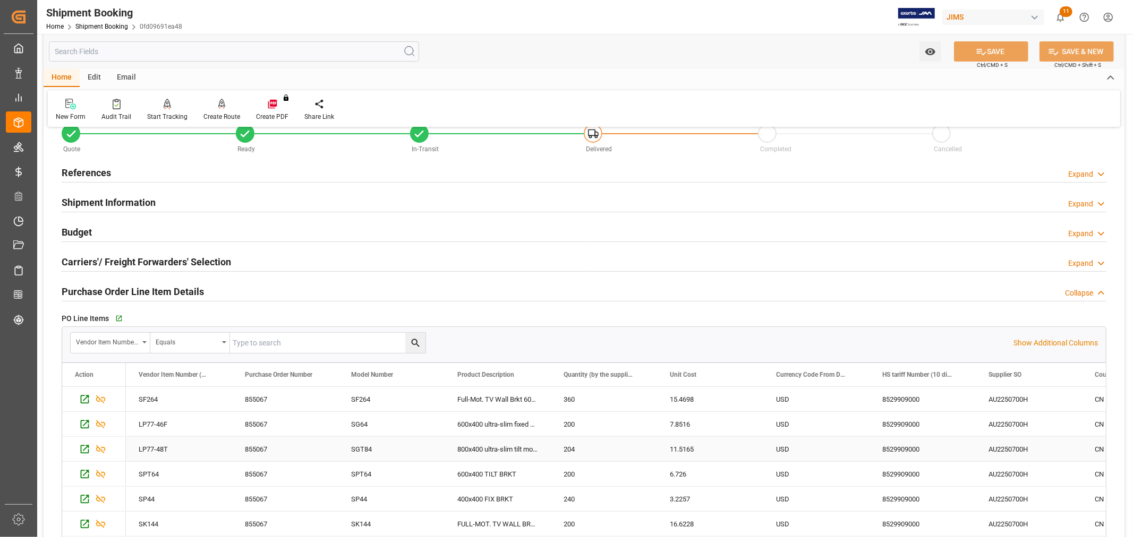
scroll to position [0, 0]
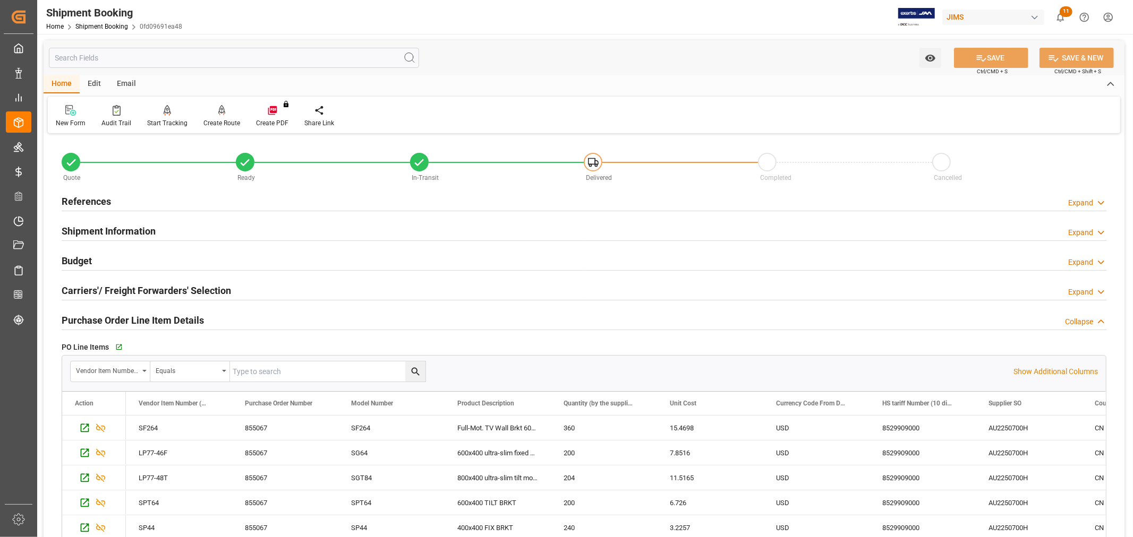
click at [86, 197] on h2 "References" at bounding box center [86, 201] width 49 height 14
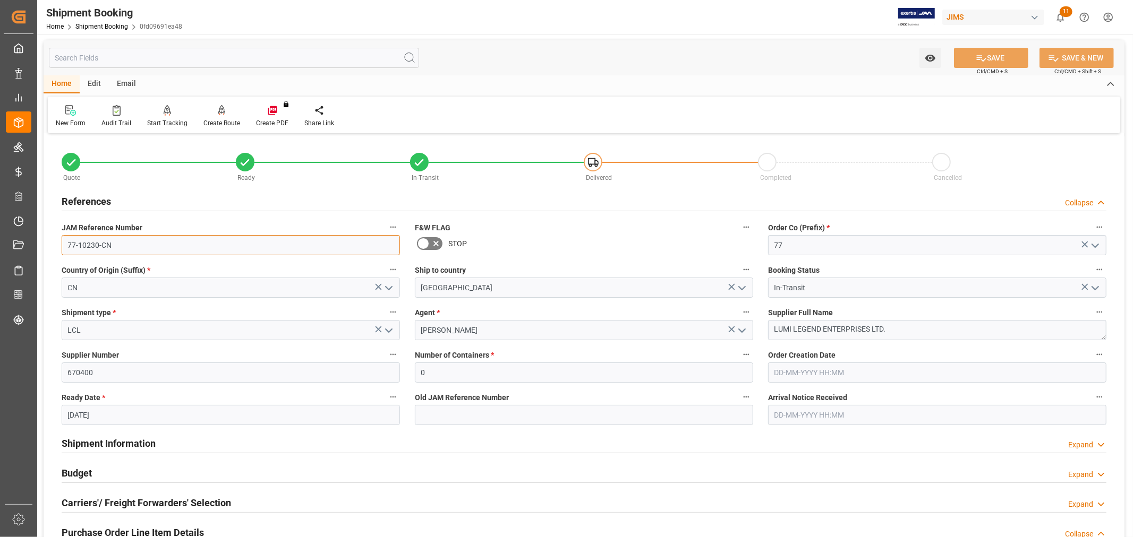
click at [144, 242] on input "77-10230-CN" at bounding box center [231, 245] width 338 height 20
drag, startPoint x: 149, startPoint y: 243, endPoint x: 40, endPoint y: 232, distance: 109.0
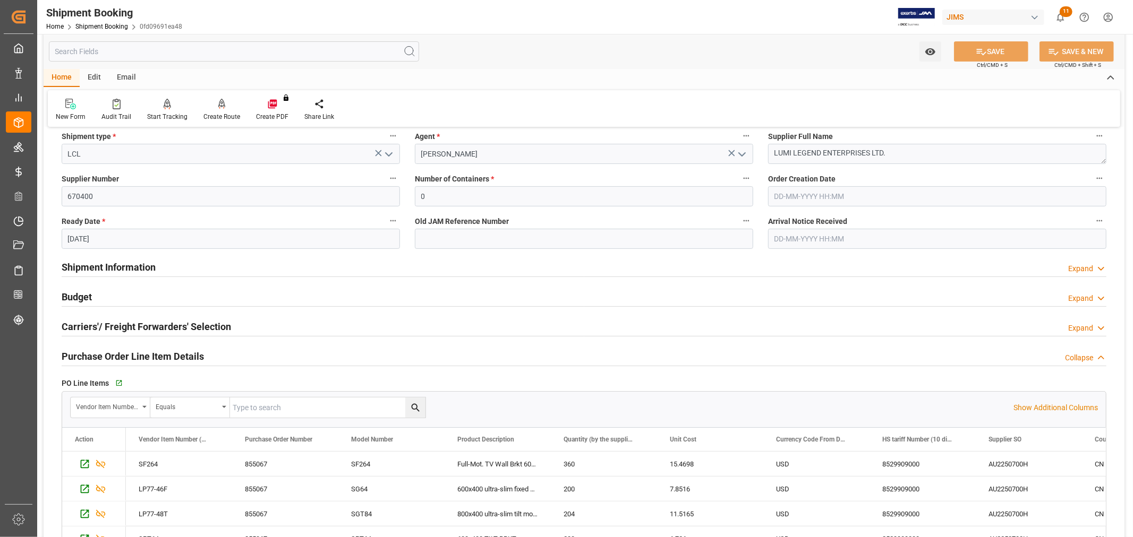
scroll to position [177, 0]
click at [79, 298] on h2 "Budget" at bounding box center [77, 296] width 30 height 14
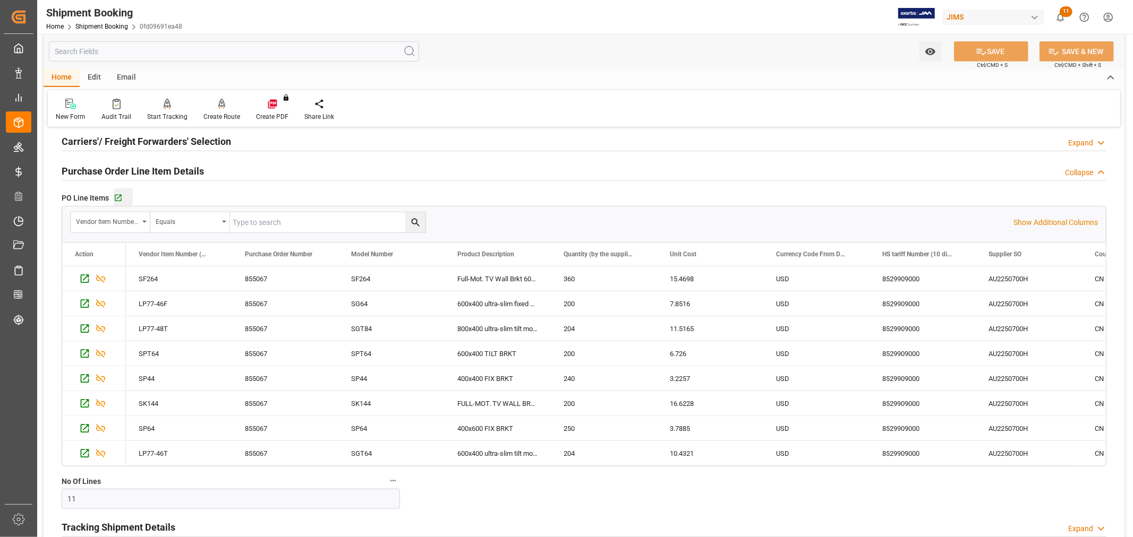
scroll to position [708, 0]
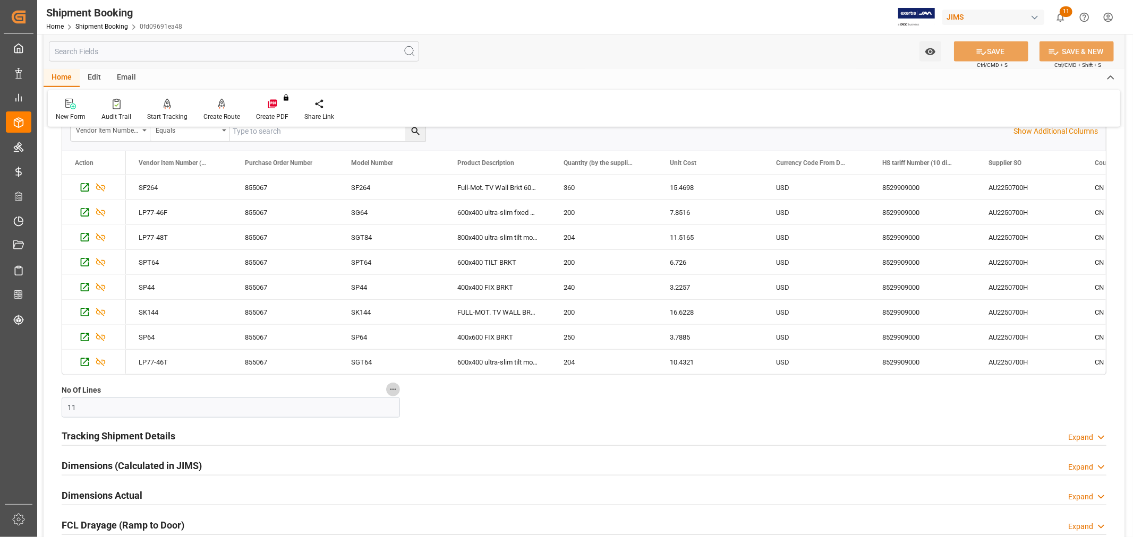
click at [392, 391] on icon "button" at bounding box center [393, 390] width 8 height 8
click at [358, 384] on div at bounding box center [566, 268] width 1133 height 537
click at [507, 401] on div "Quote Ready In-Transit Delivered Completed Cancelled References Collapse JAM Re…" at bounding box center [584, 50] width 1081 height 1242
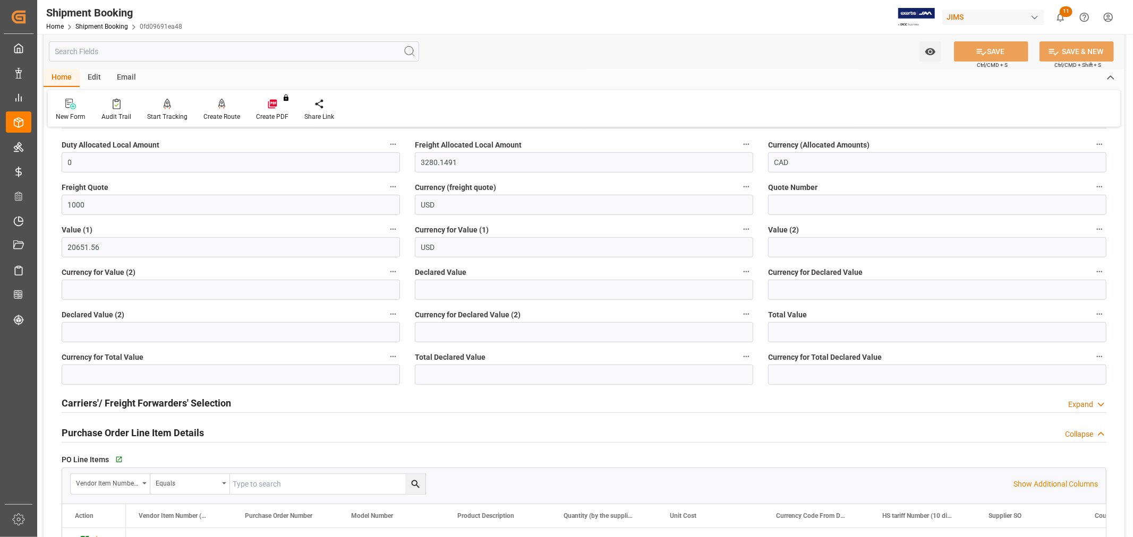
scroll to position [236, 0]
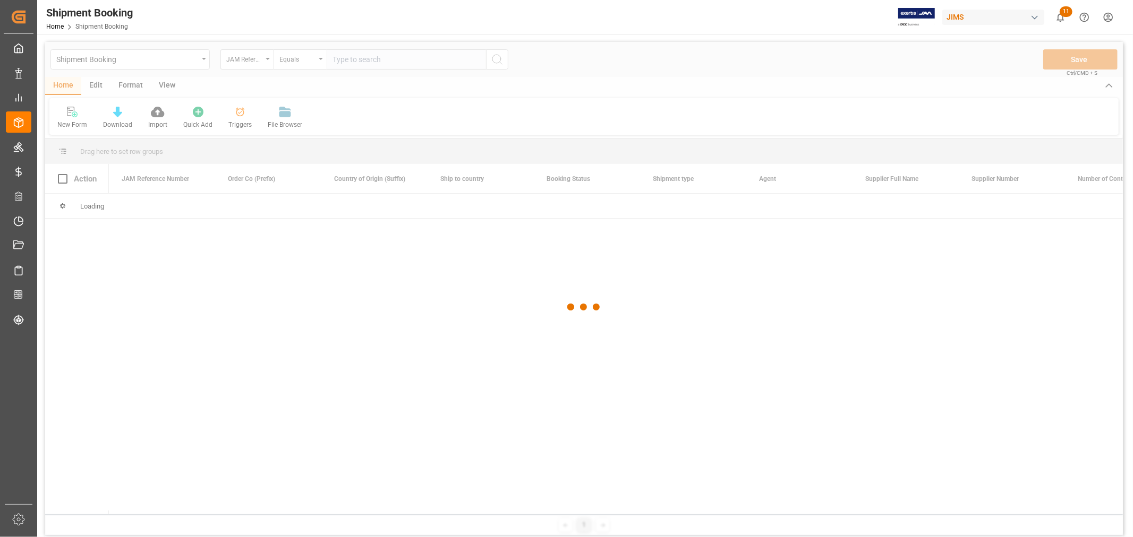
click at [172, 65] on div at bounding box center [584, 307] width 1078 height 531
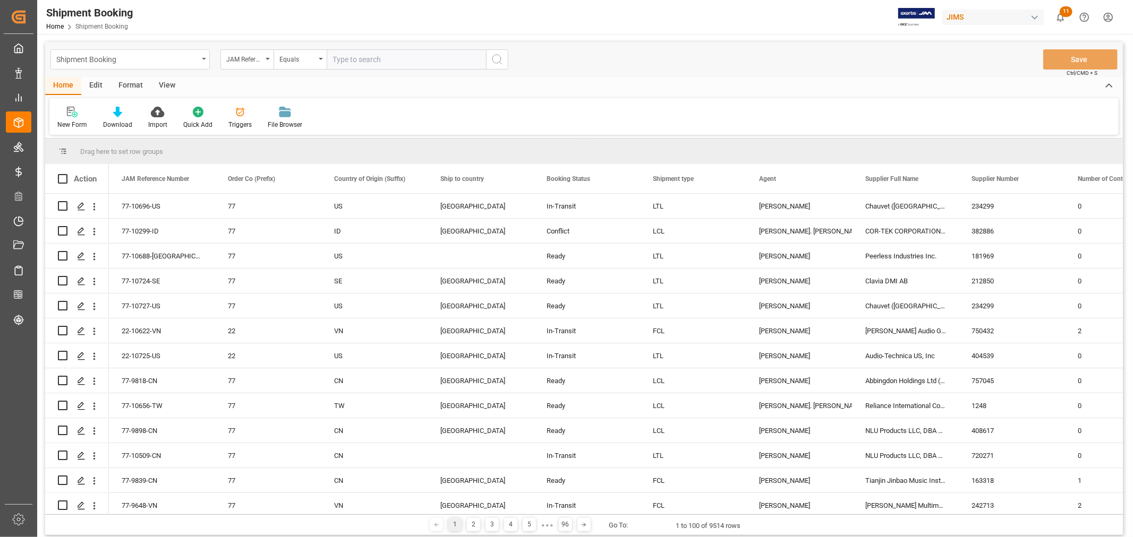
click at [173, 59] on div "Shipment Booking" at bounding box center [127, 58] width 142 height 13
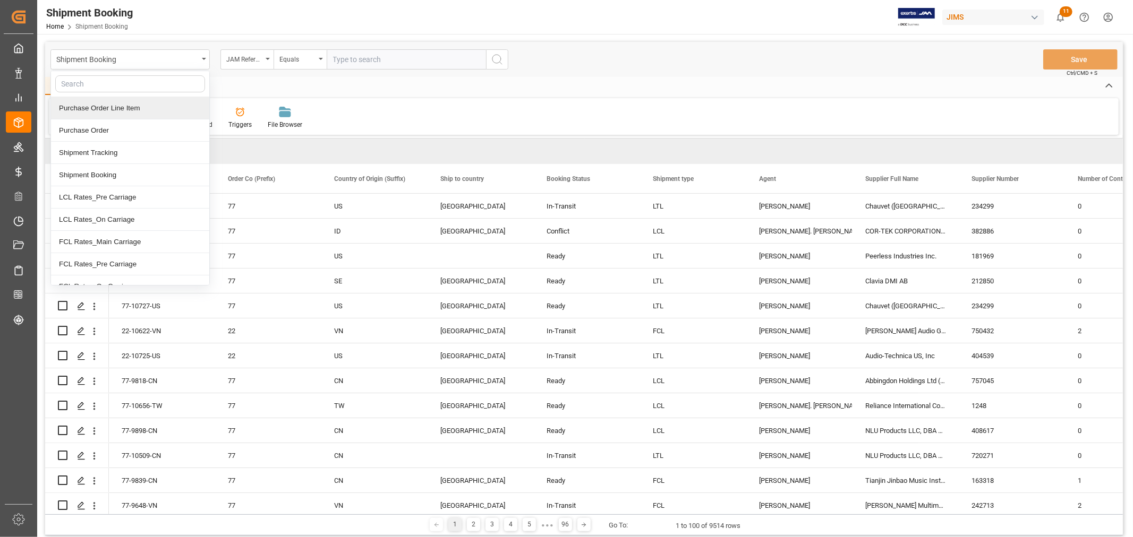
click at [145, 114] on div "Purchase Order Line Item" at bounding box center [130, 108] width 158 height 22
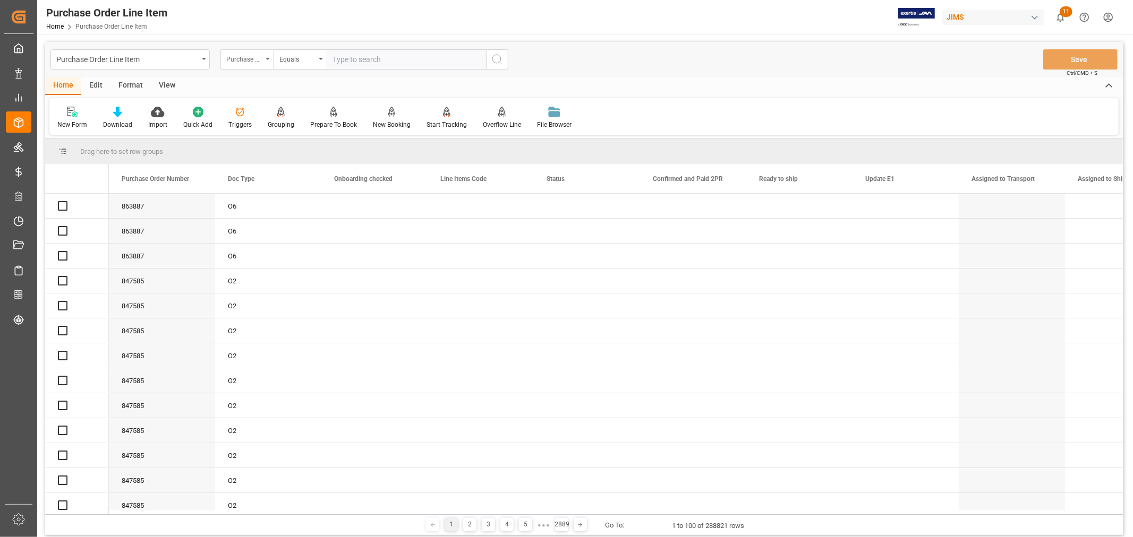
click at [257, 64] on div "Purchase Order Number" at bounding box center [246, 59] width 53 height 20
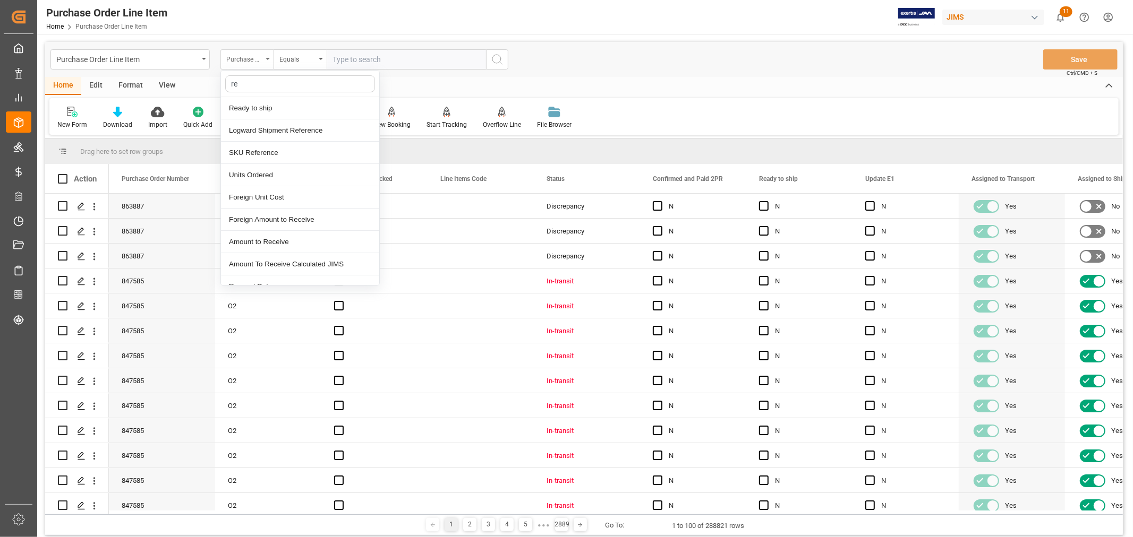
type input "ref"
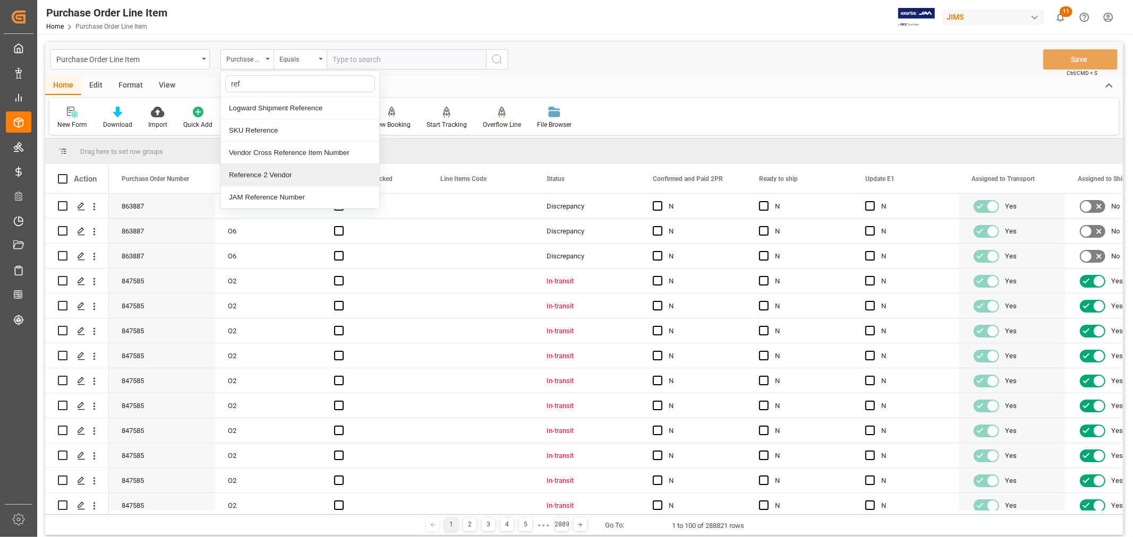
click at [271, 169] on div "Reference 2 Vendor" at bounding box center [300, 175] width 158 height 22
click at [358, 53] on input "text" at bounding box center [406, 59] width 159 height 20
paste input "77-10230-CN"
type input "77-10230-CN"
click at [500, 59] on icon "search button" at bounding box center [497, 59] width 13 height 13
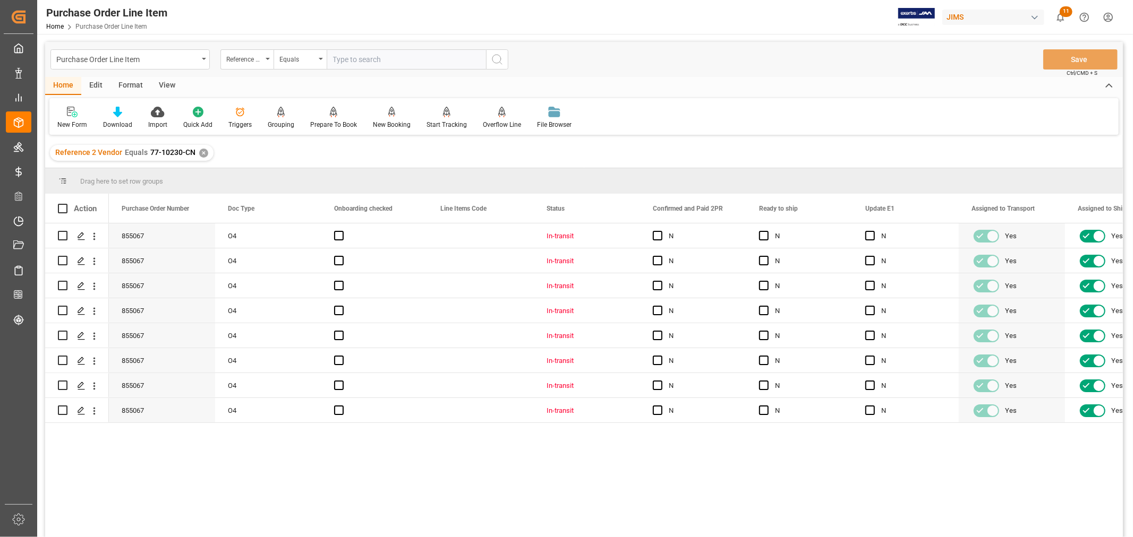
click at [161, 81] on div "View" at bounding box center [167, 86] width 32 height 18
click at [61, 124] on div "Default" at bounding box center [67, 125] width 21 height 10
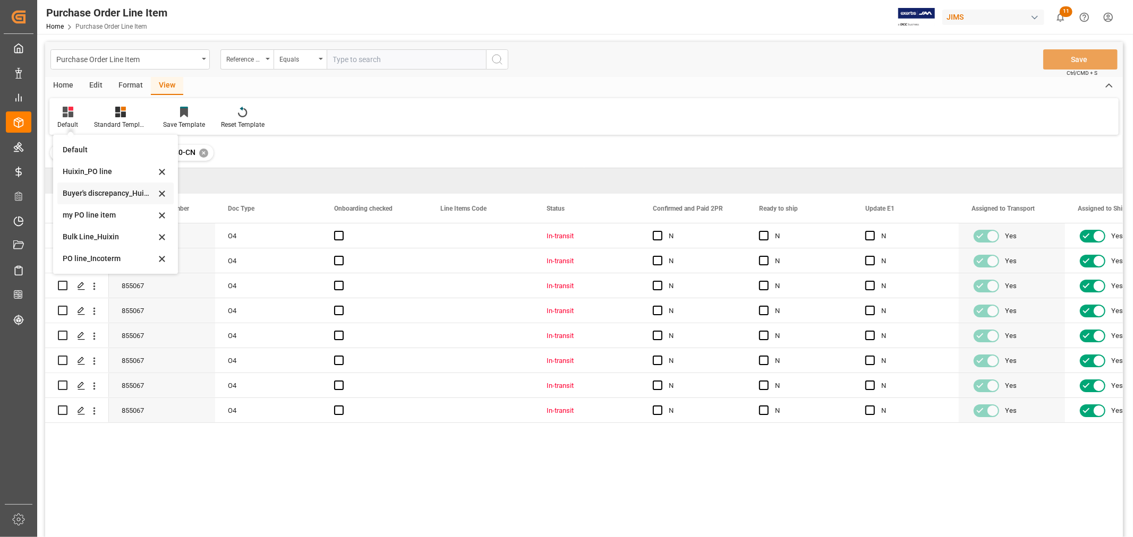
click at [100, 192] on div "Buyer's discrepancy_Huixin" at bounding box center [109, 193] width 93 height 11
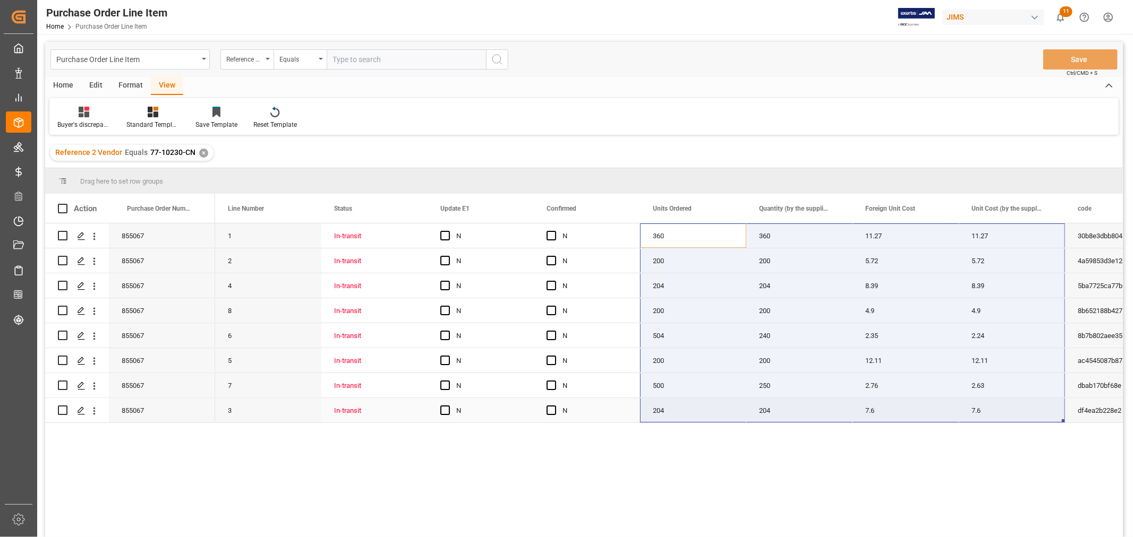
drag, startPoint x: 652, startPoint y: 237, endPoint x: 971, endPoint y: 406, distance: 360.9
click at [898, 115] on div "Buyer's discrepancy_Huixin Standard Templates Save Template Reset Template" at bounding box center [583, 116] width 1069 height 37
click at [698, 471] on div "1 In-transit N N 360 360 11.27 11.27 30b8e3dbb804 SF264 2 In-transit N N 200 20…" at bounding box center [669, 384] width 908 height 321
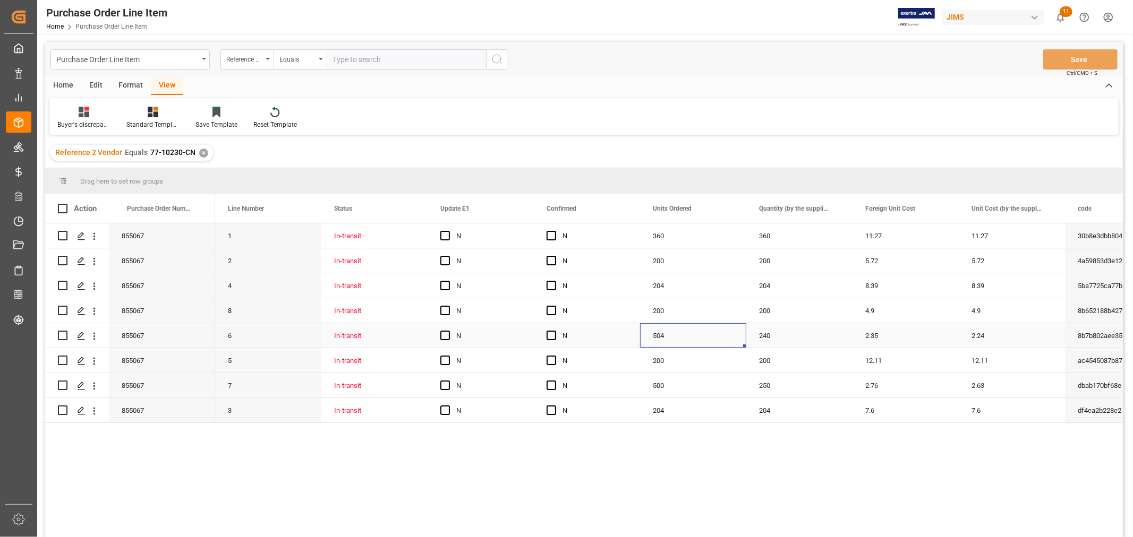
click at [666, 335] on div "504" at bounding box center [693, 335] width 106 height 24
click at [774, 343] on div "240" at bounding box center [799, 335] width 106 height 24
click at [654, 384] on div "500" at bounding box center [693, 385] width 106 height 24
click at [763, 385] on div "250" at bounding box center [799, 385] width 106 height 24
click at [894, 125] on div "Buyer's discrepancy_Huixin Standard Templates Save Template Reset Template" at bounding box center [583, 116] width 1069 height 37
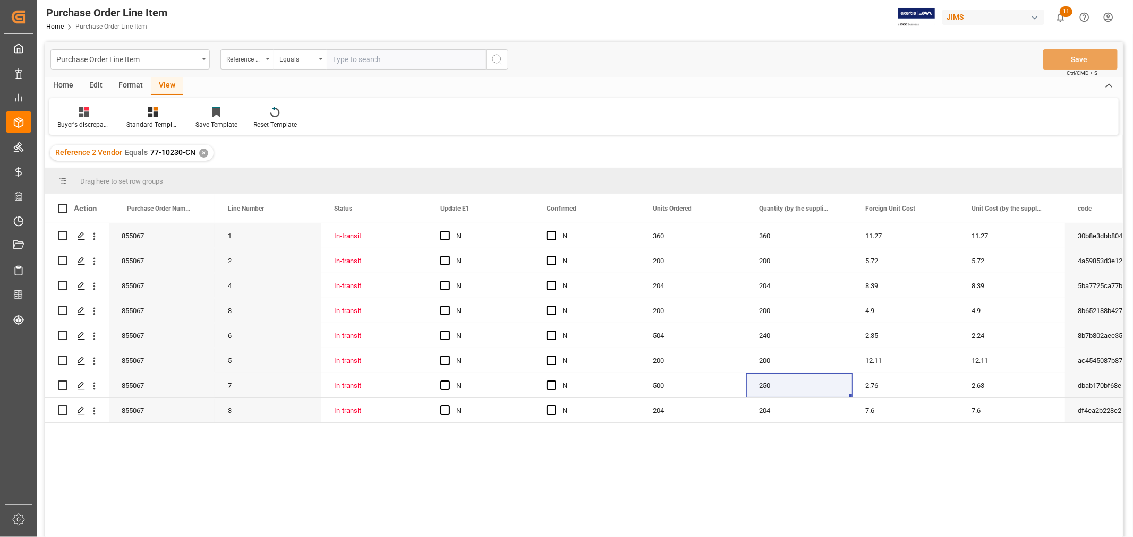
click at [204, 152] on div "✕" at bounding box center [203, 153] width 9 height 9
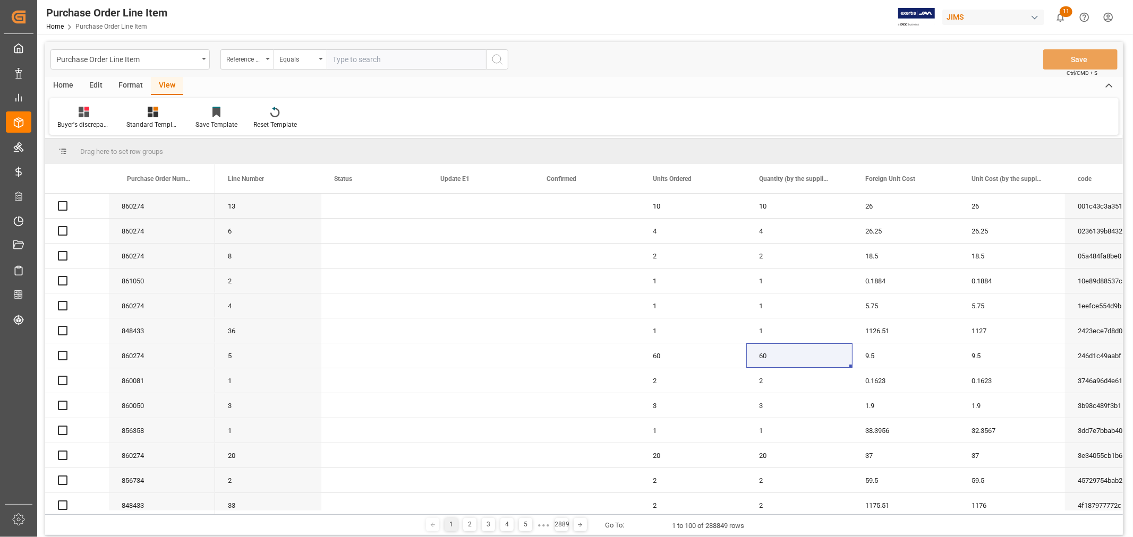
click at [734, 74] on div "Purchase Order Line Item Reference 2 Vendor Equals Save Ctrl/CMD + S" at bounding box center [584, 59] width 1078 height 35
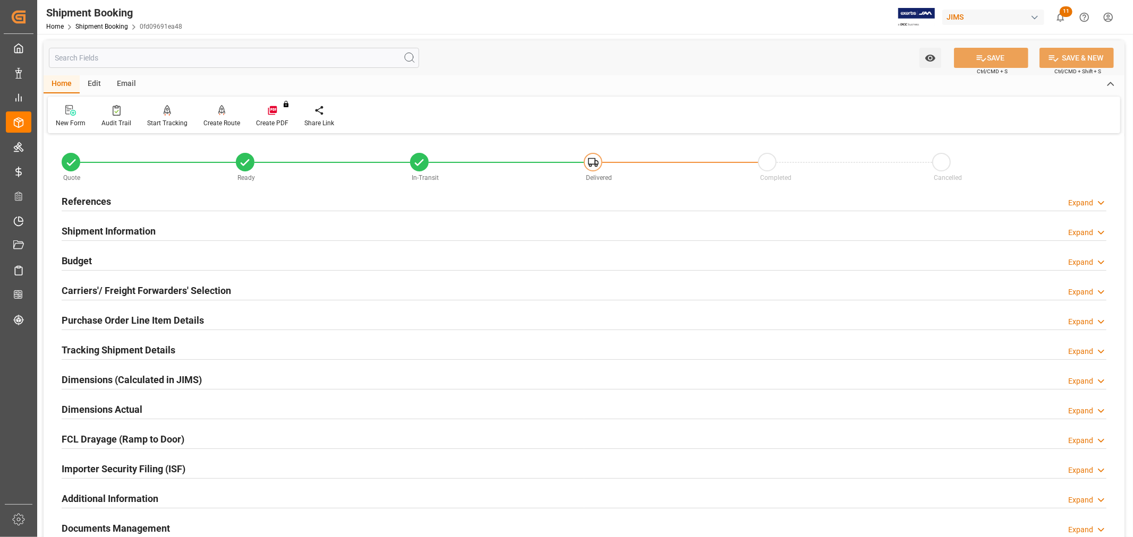
type input "11"
click at [115, 314] on h2 "Purchase Order Line Item Details" at bounding box center [133, 320] width 142 height 14
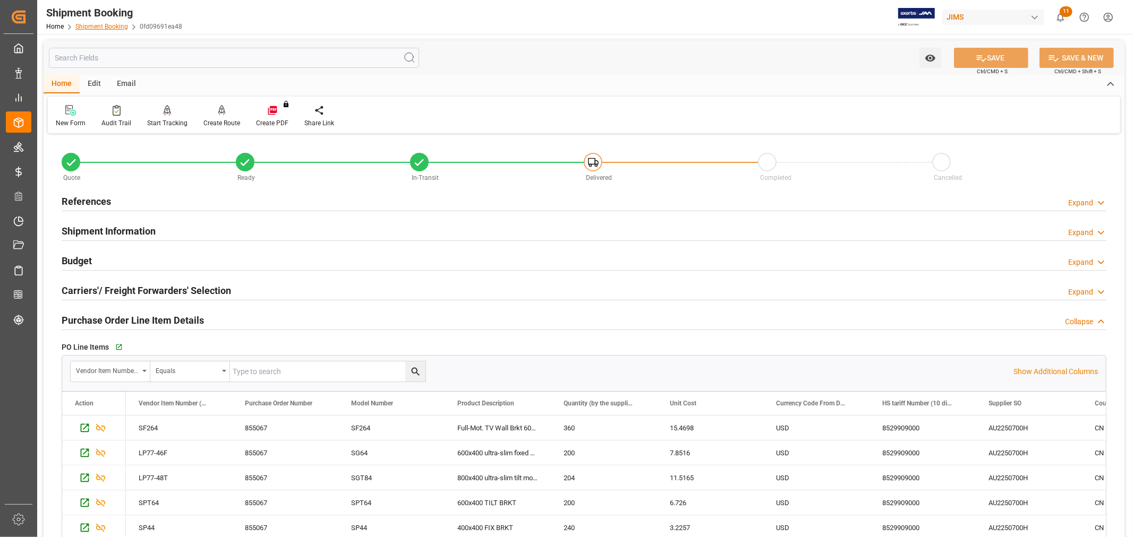
click at [97, 27] on link "Shipment Booking" at bounding box center [101, 26] width 53 height 7
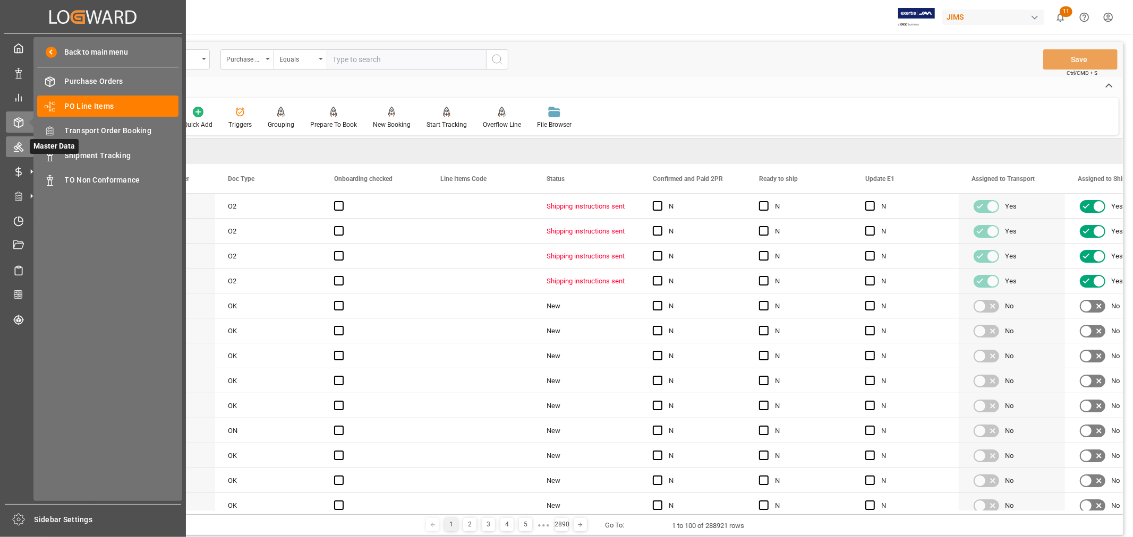
click at [19, 144] on icon at bounding box center [19, 148] width 10 height 10
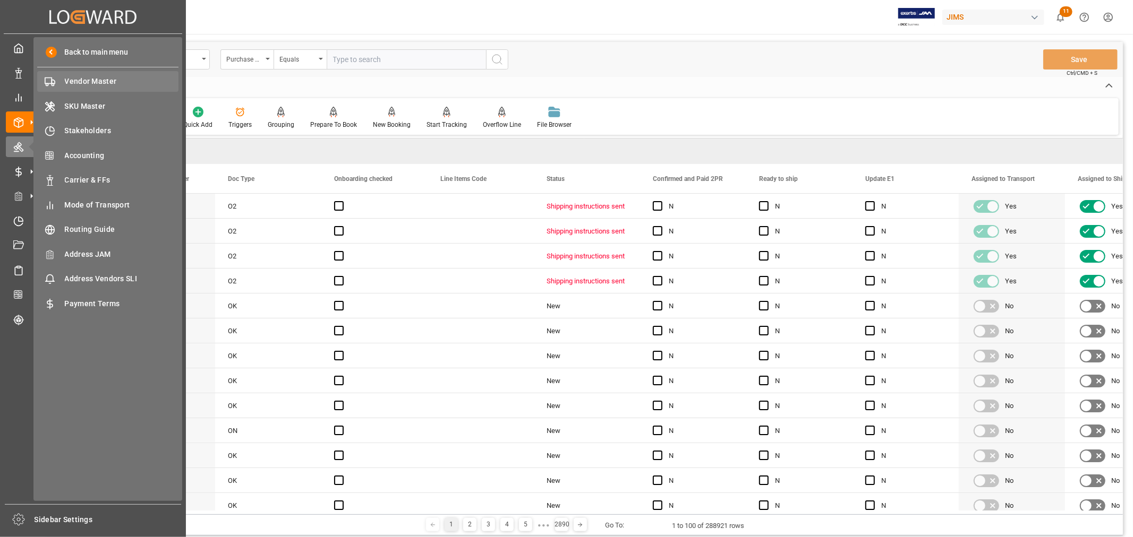
click at [106, 80] on span "Vendor Master" at bounding box center [122, 81] width 114 height 11
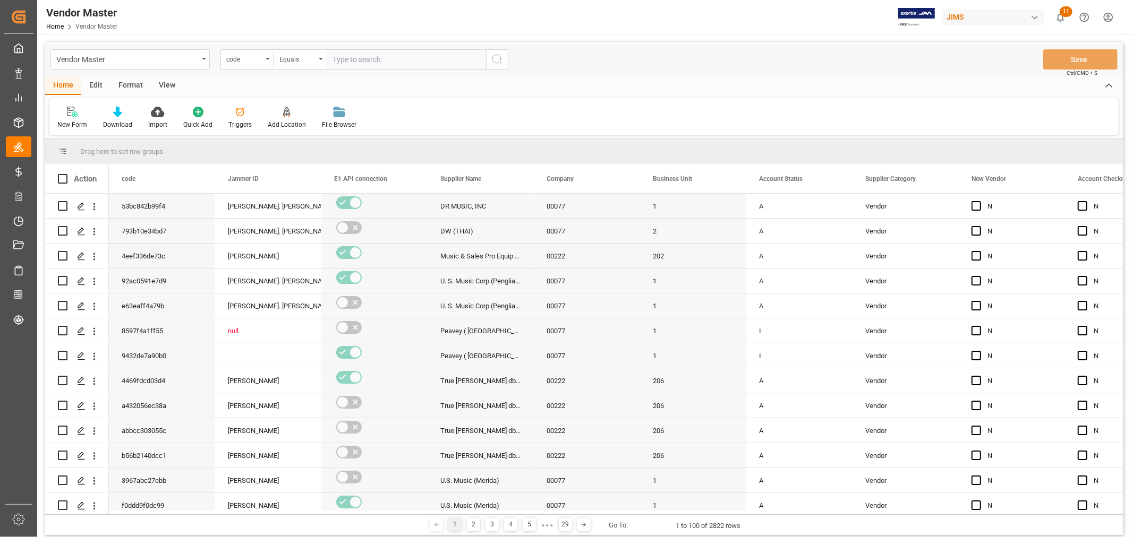
click at [375, 62] on input "text" at bounding box center [406, 59] width 159 height 20
paste input "769575"
type input "769575"
click at [495, 53] on icon "search button" at bounding box center [497, 59] width 13 height 13
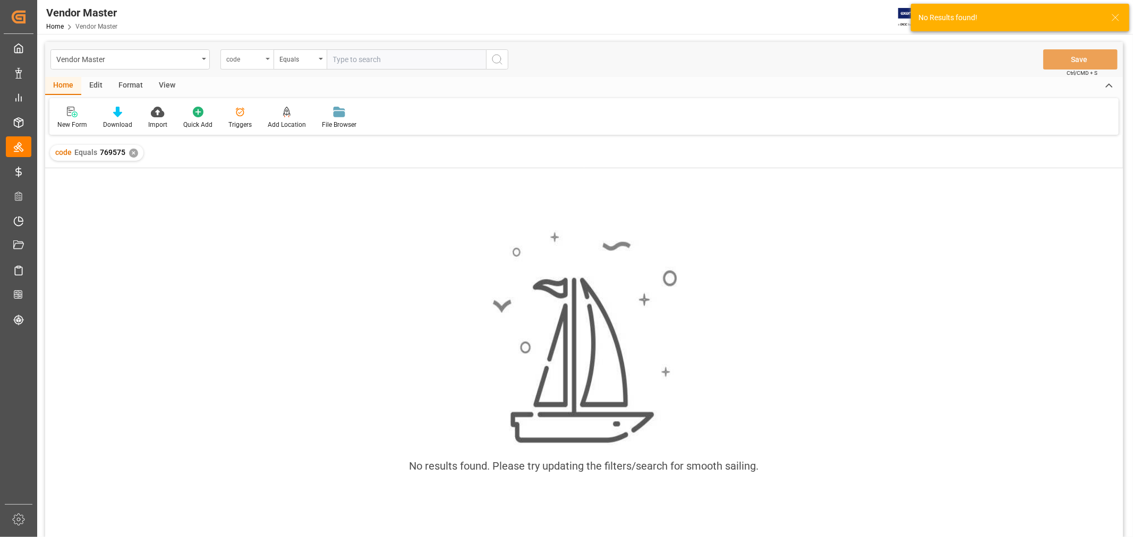
click at [241, 62] on div "code" at bounding box center [244, 58] width 36 height 12
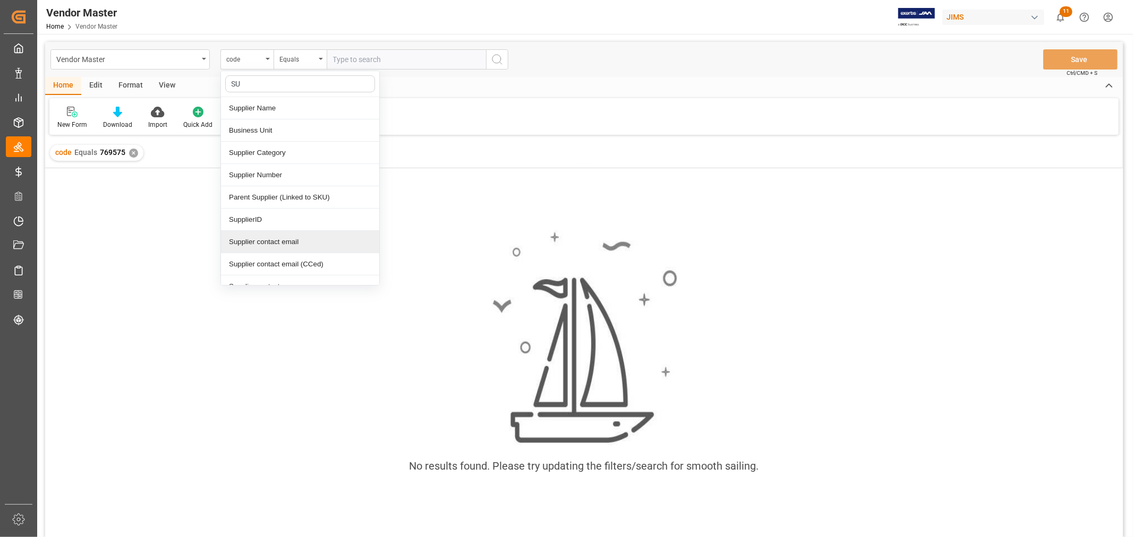
type input "SUP"
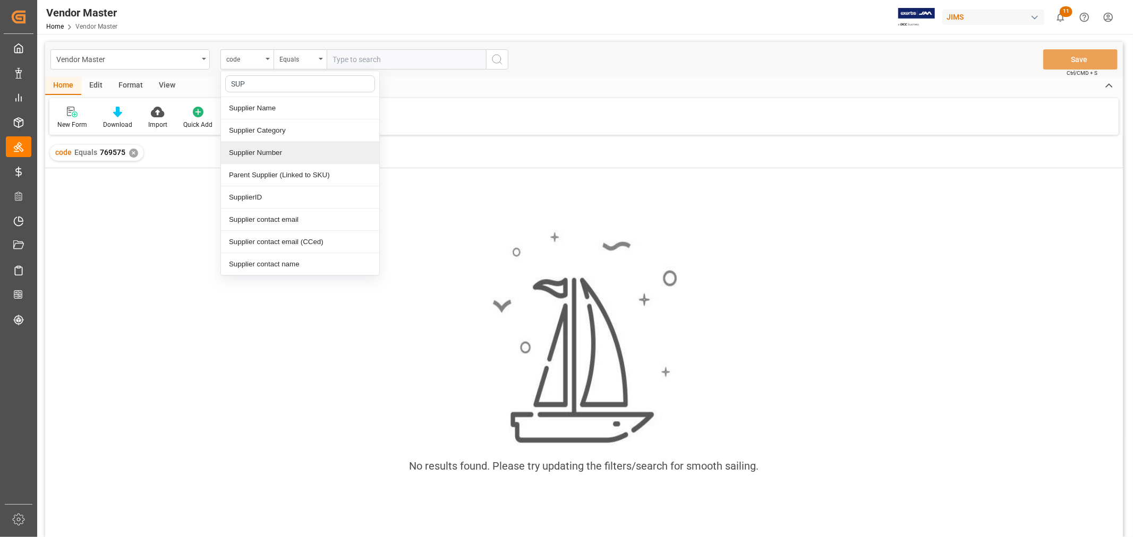
click at [270, 151] on div "Supplier Number" at bounding box center [300, 153] width 158 height 22
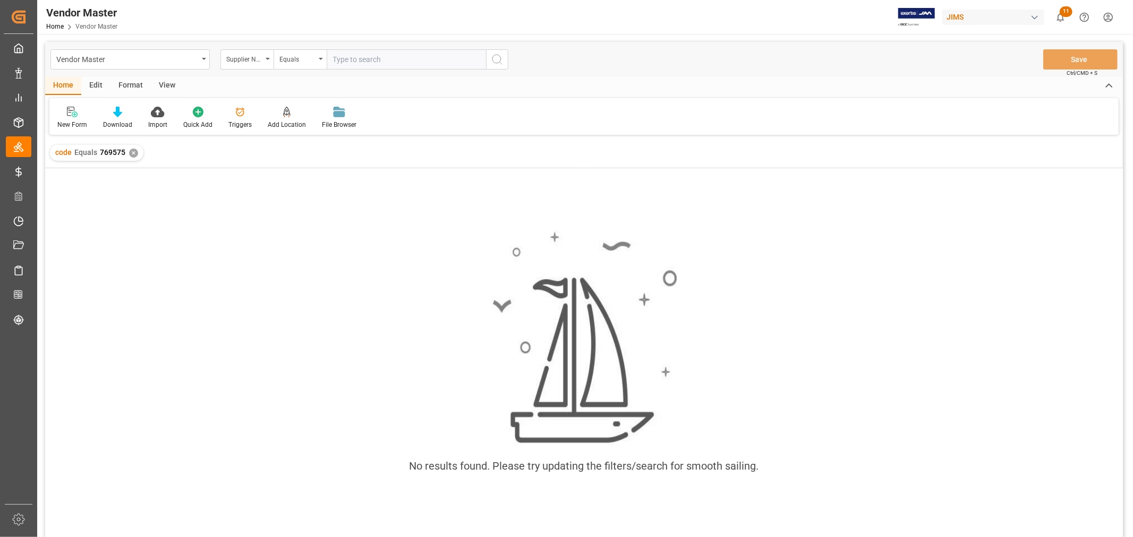
click at [347, 59] on input "text" at bounding box center [406, 59] width 159 height 20
click at [137, 154] on div "✕" at bounding box center [133, 153] width 9 height 9
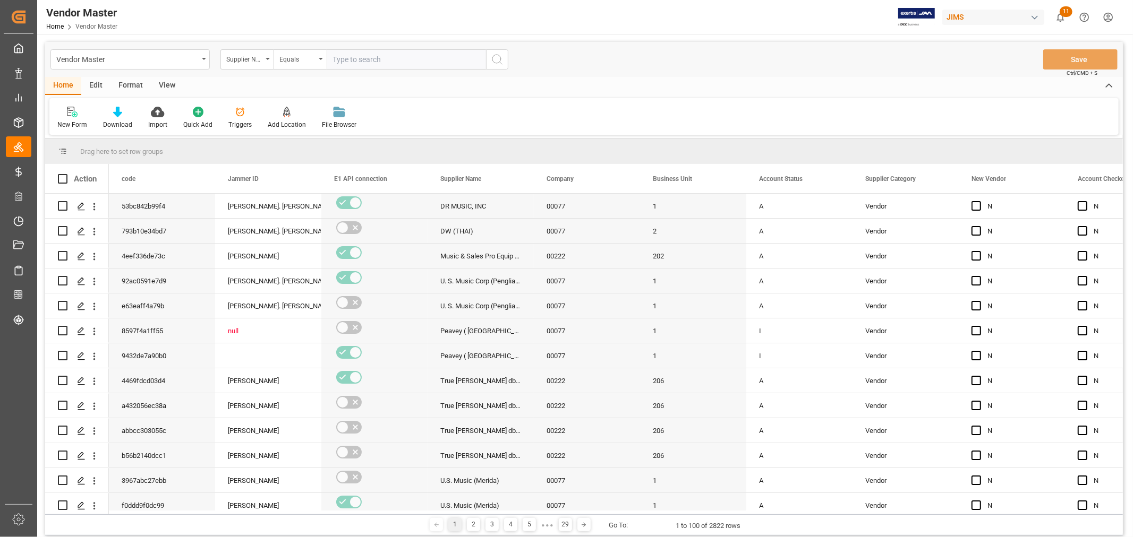
click at [353, 61] on input "text" at bounding box center [406, 59] width 159 height 20
paste input "769575"
type input "769575"
click at [495, 56] on icon "search button" at bounding box center [497, 59] width 13 height 13
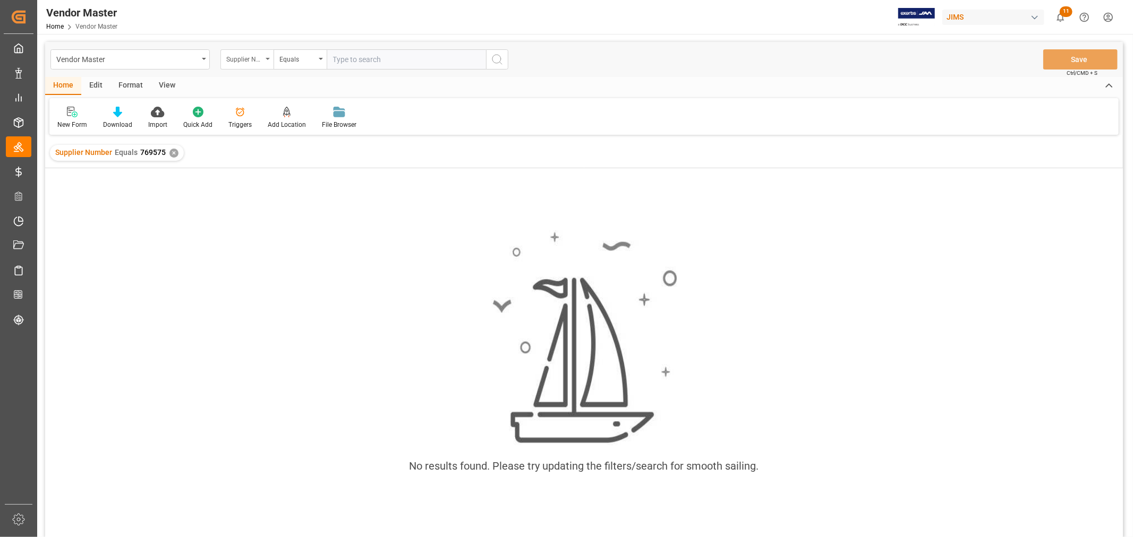
click at [263, 56] on div "Supplier Number" at bounding box center [246, 59] width 53 height 20
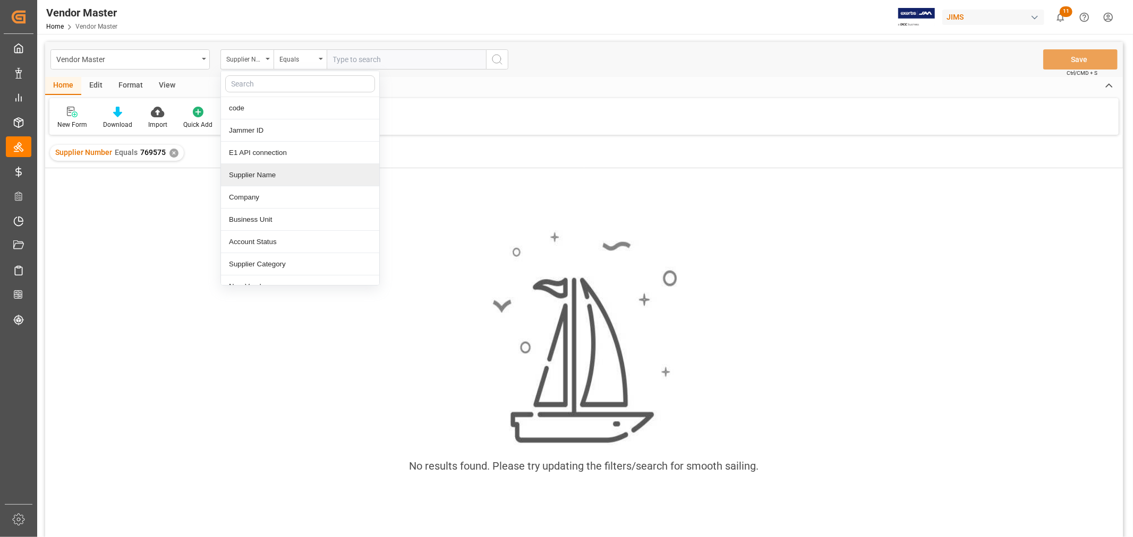
click at [251, 176] on div "Supplier Name" at bounding box center [300, 175] width 158 height 22
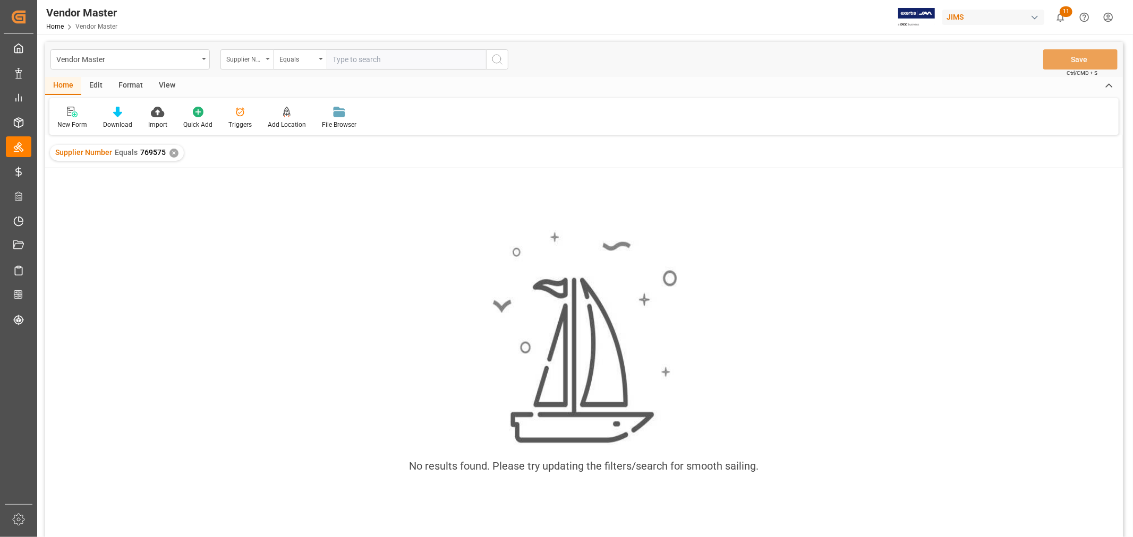
click at [251, 60] on div "Supplier Name" at bounding box center [244, 58] width 36 height 12
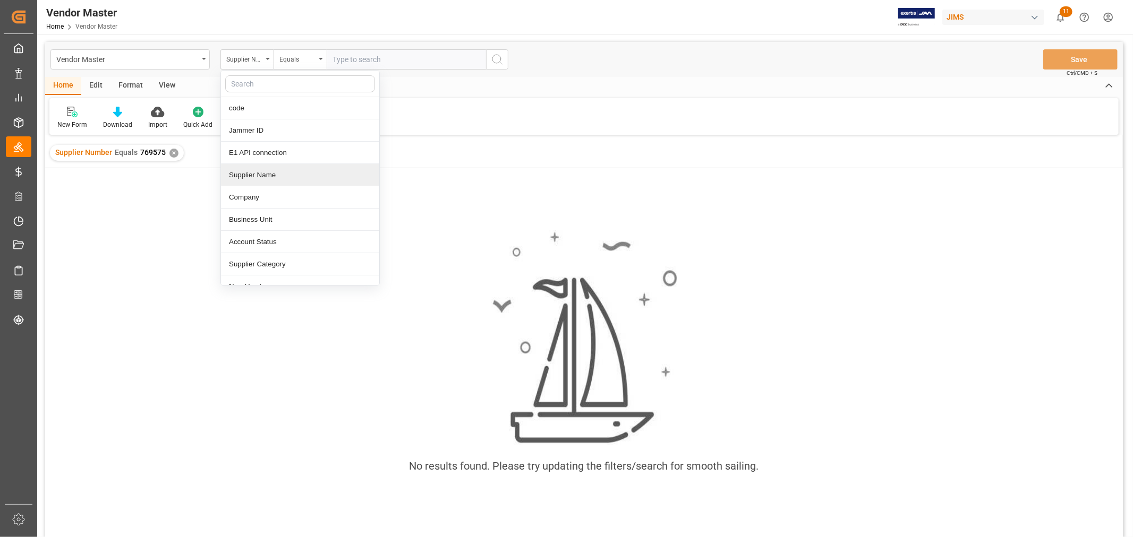
click at [266, 173] on div "Supplier Name" at bounding box center [300, 175] width 158 height 22
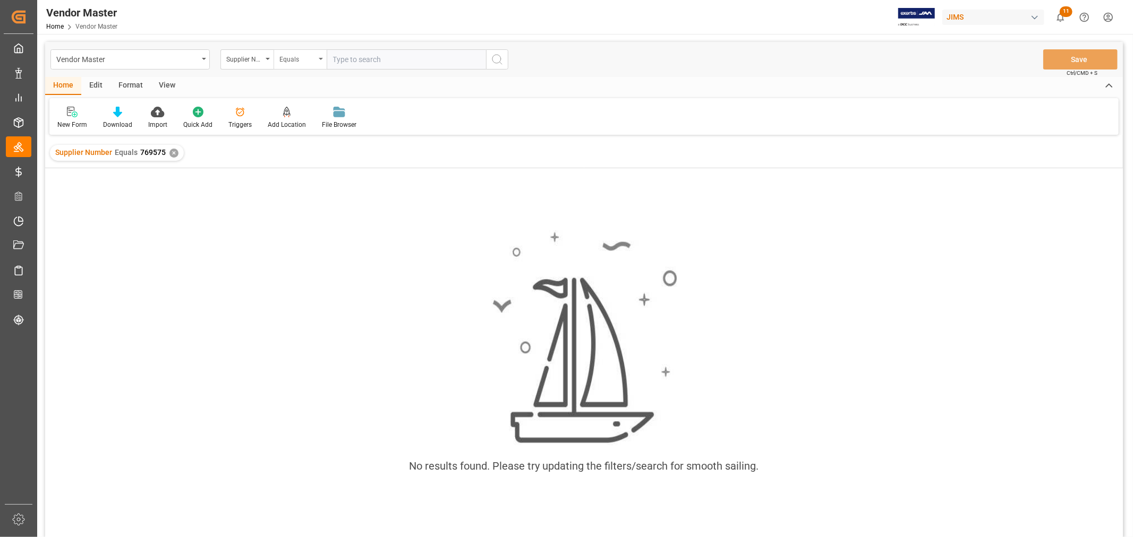
click at [289, 59] on div "Equals" at bounding box center [297, 58] width 36 height 12
click at [367, 61] on input "text" at bounding box center [406, 59] width 159 height 20
paste input "Matter Brands, LLC"
type input "Matter Brands, LLC"
click at [176, 149] on div "✕" at bounding box center [173, 153] width 9 height 9
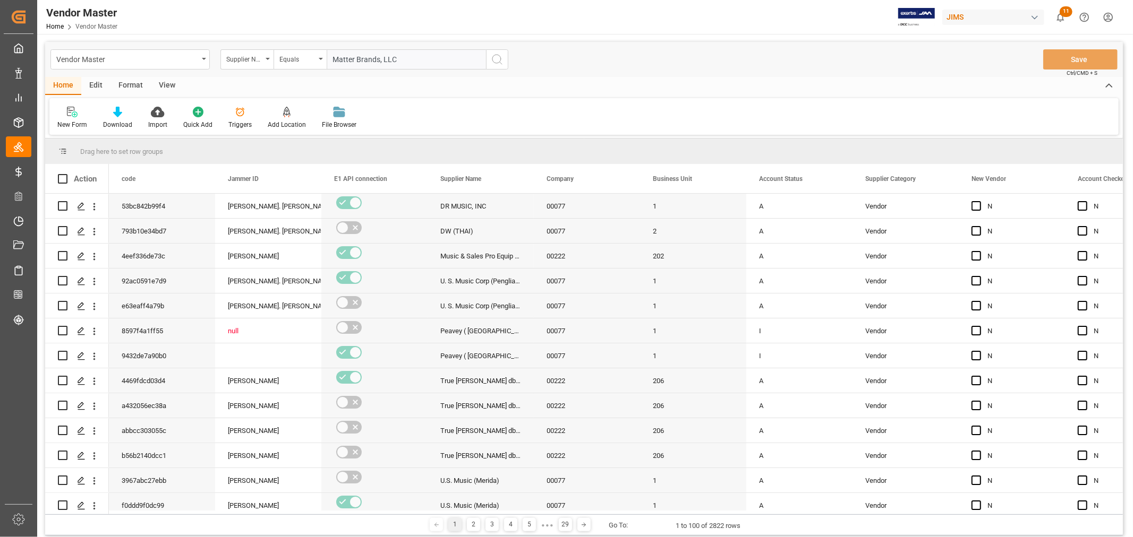
click at [502, 57] on icon "search button" at bounding box center [497, 59] width 13 height 13
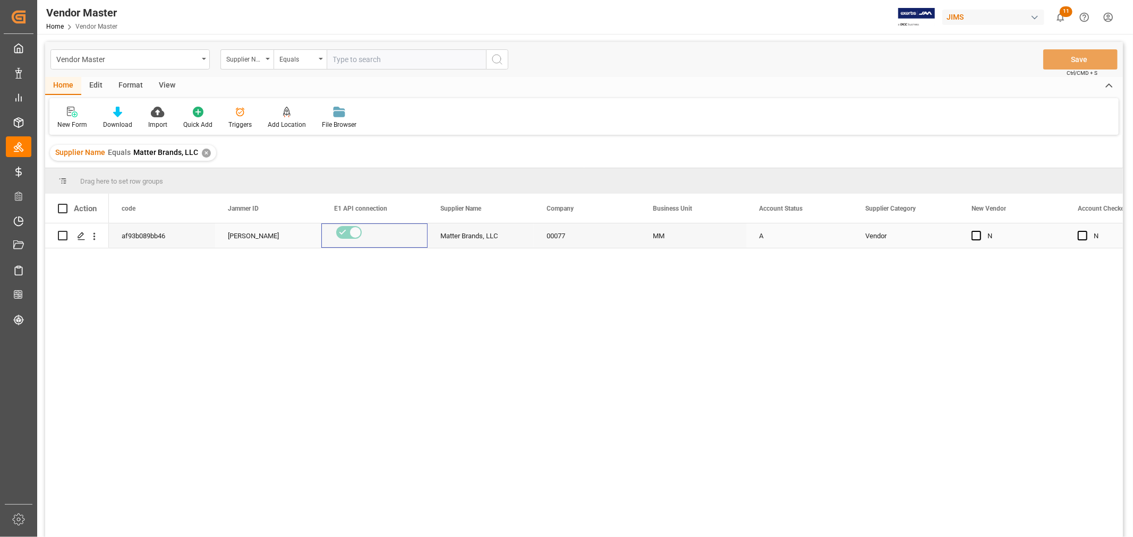
click at [393, 242] on div "Press SPACE to select this row." at bounding box center [374, 236] width 106 height 24
click at [608, 232] on div "00077" at bounding box center [587, 236] width 106 height 24
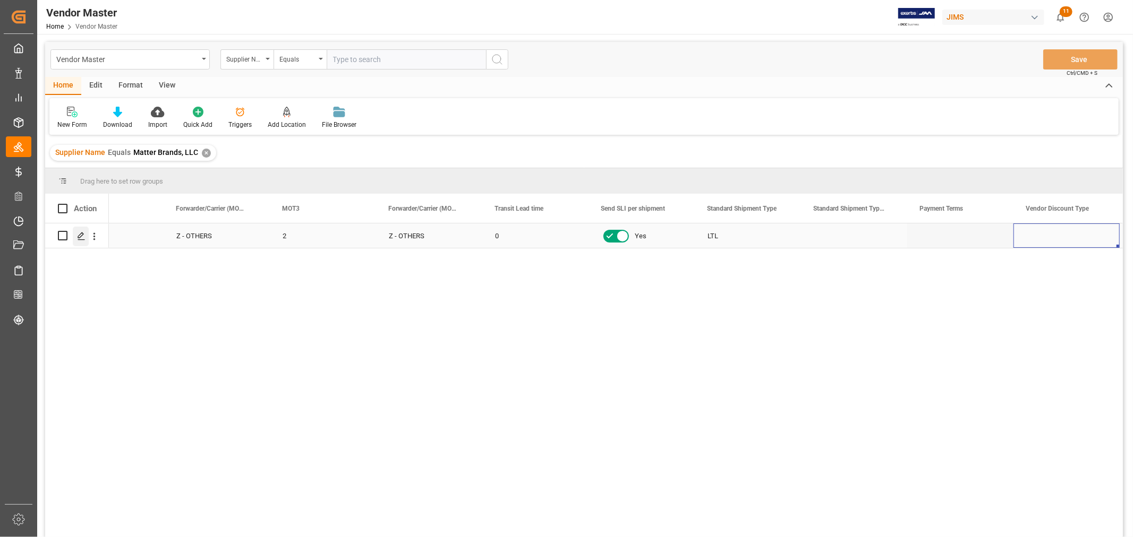
click at [80, 235] on icon "Press SPACE to select this row." at bounding box center [81, 236] width 8 height 8
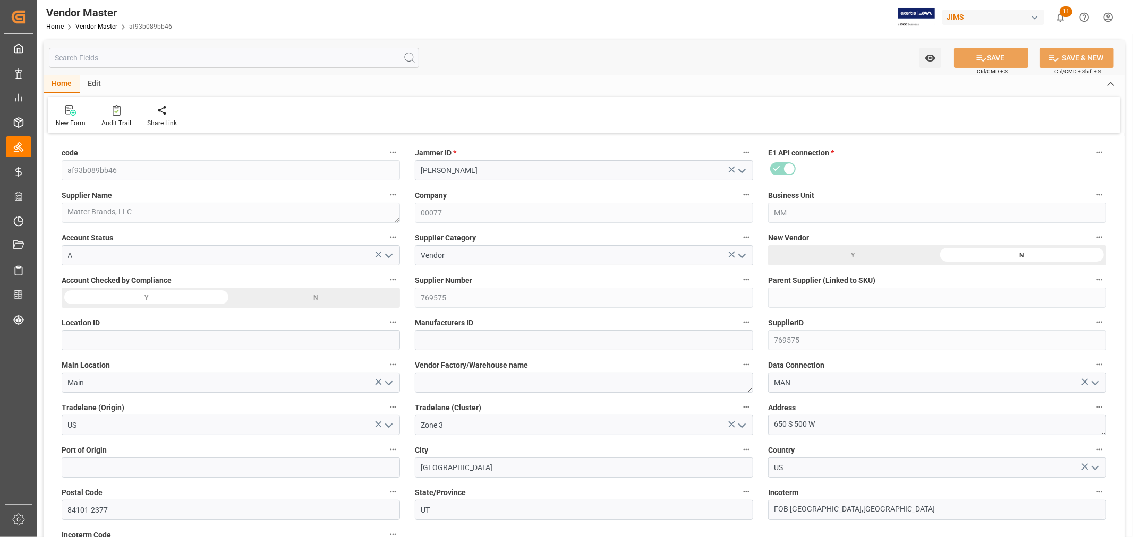
type input "[DATE] 20:02"
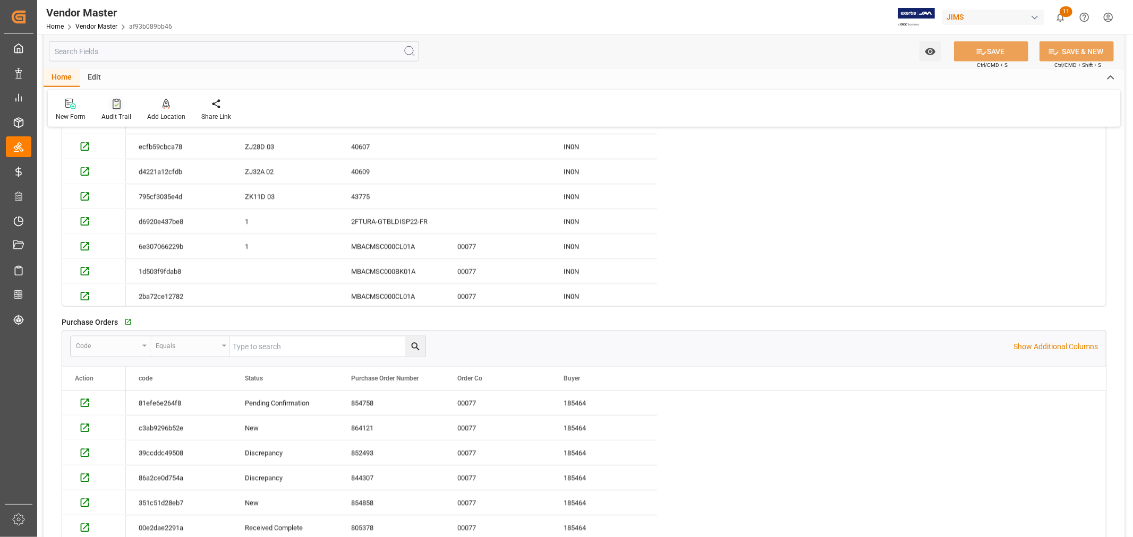
click at [116, 109] on div "Audit Trail" at bounding box center [116, 109] width 46 height 23
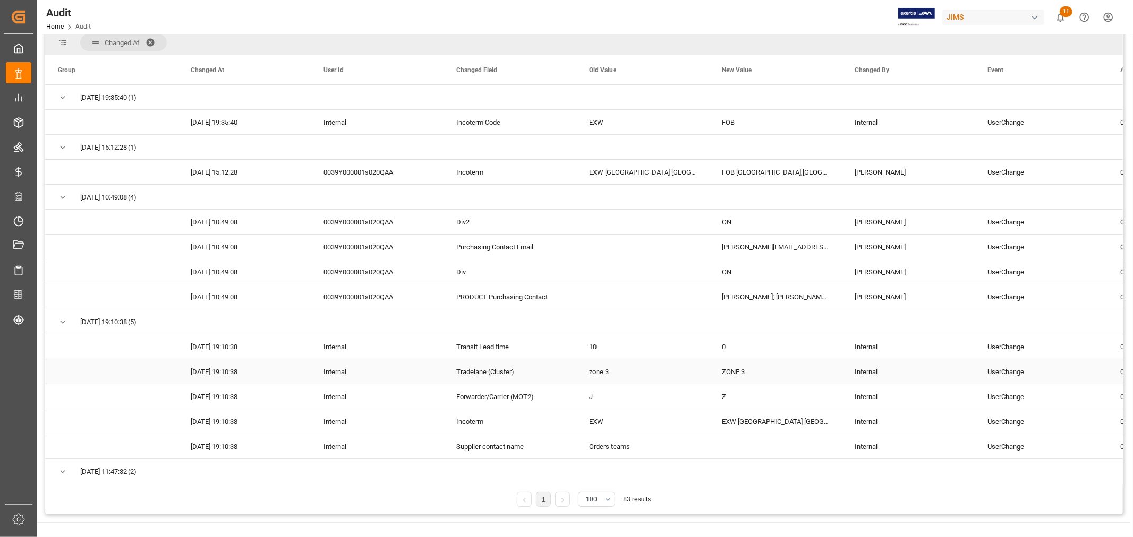
scroll to position [54, 0]
